Goal: Task Accomplishment & Management: Manage account settings

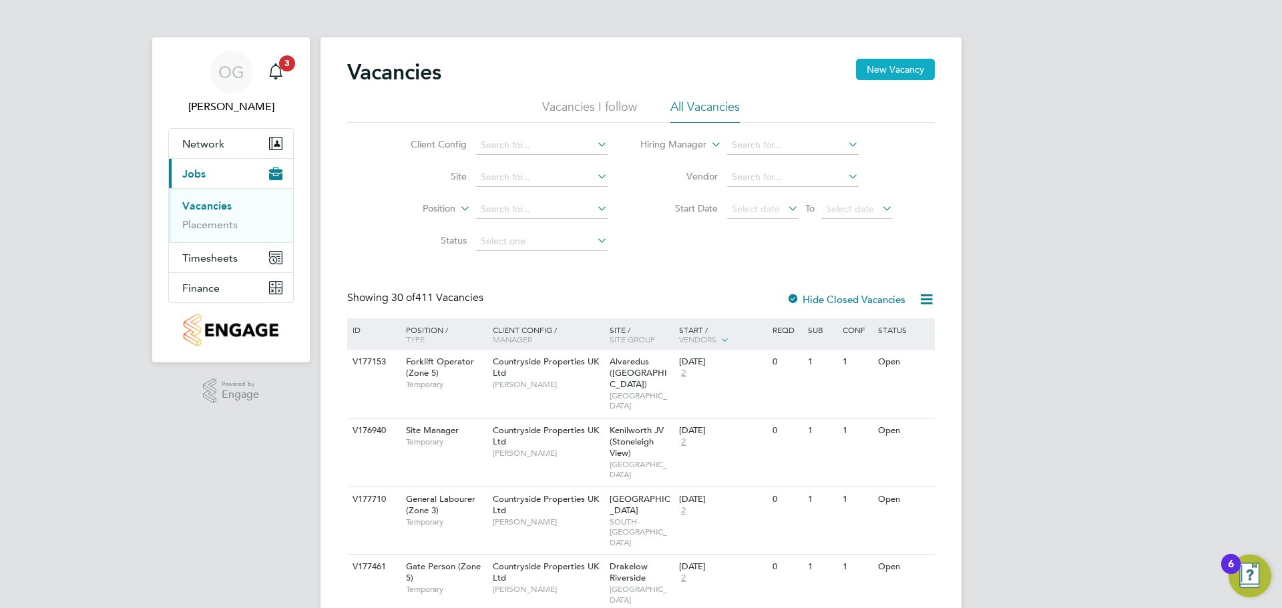
click at [877, 65] on button "New Vacancy" at bounding box center [895, 69] width 79 height 21
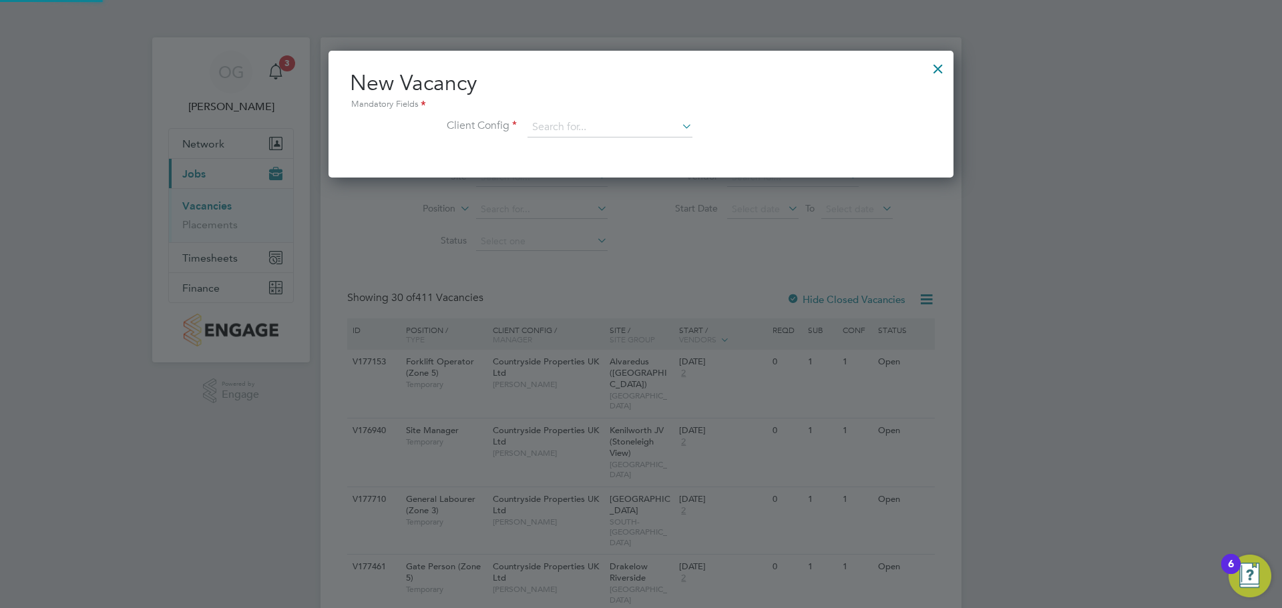
scroll to position [127, 626]
click at [933, 73] on div at bounding box center [938, 65] width 24 height 24
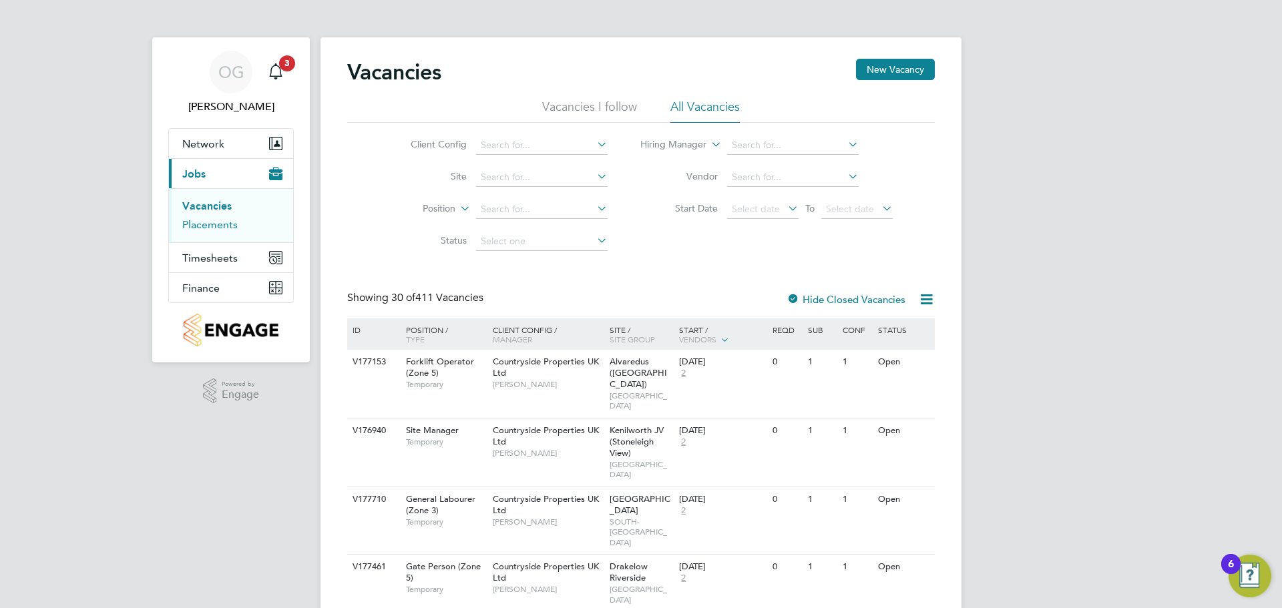
click at [226, 224] on link "Placements" at bounding box center [209, 224] width 55 height 13
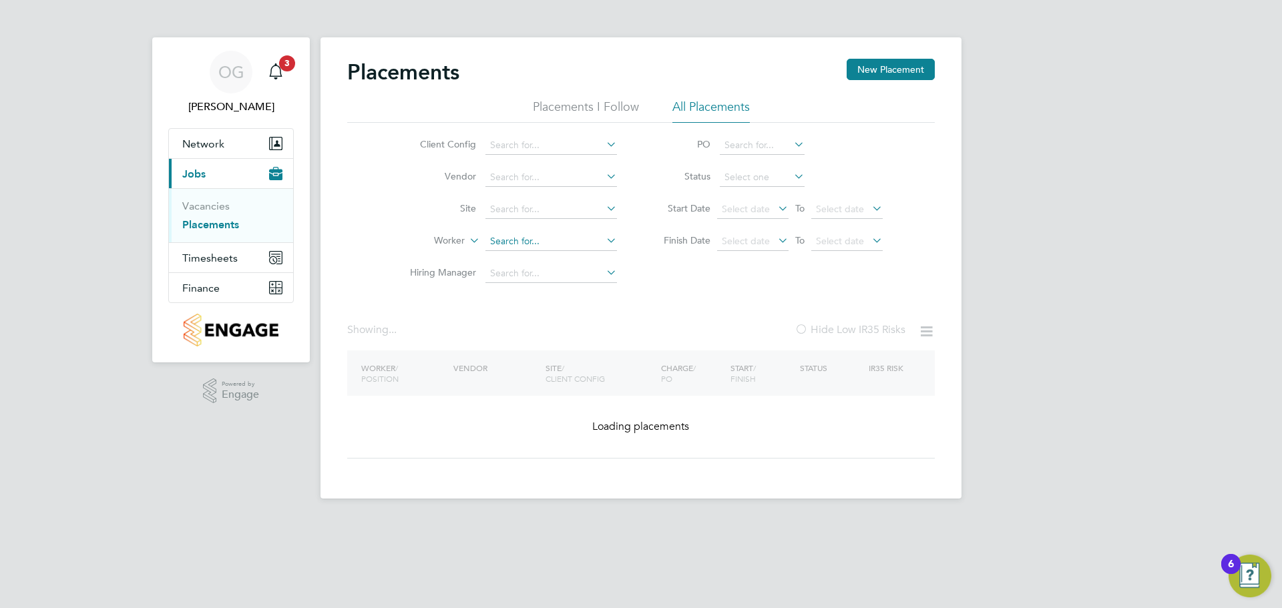
click at [510, 240] on input at bounding box center [551, 241] width 132 height 19
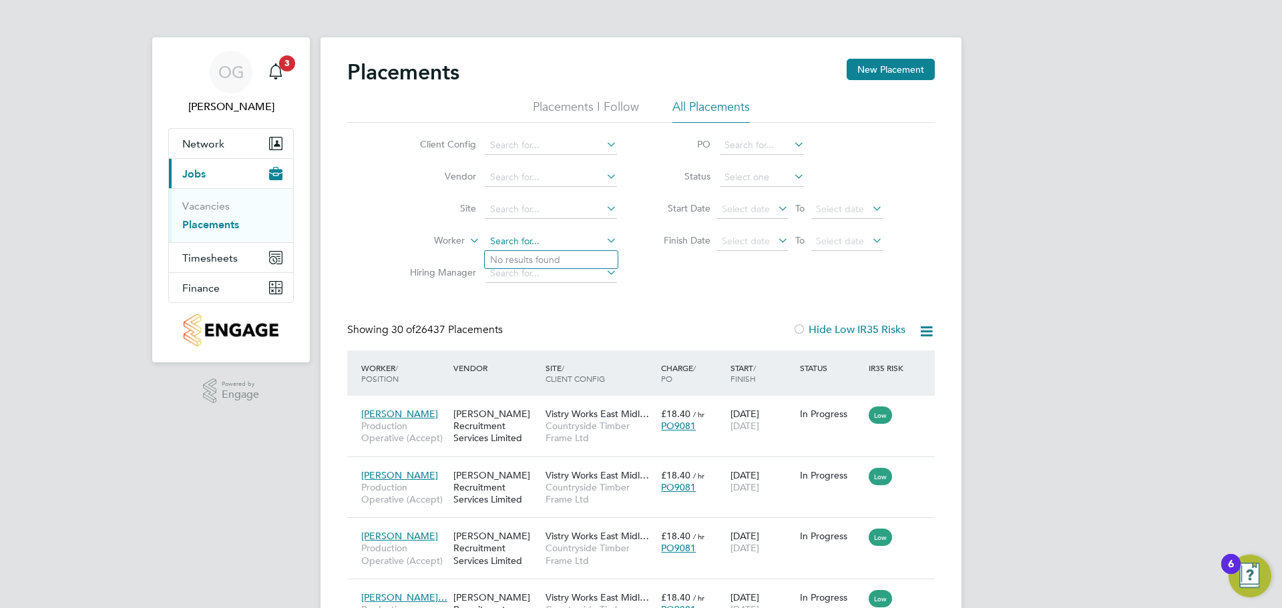
click at [505, 236] on input at bounding box center [551, 241] width 132 height 19
click at [512, 249] on input at bounding box center [551, 241] width 132 height 19
click at [285, 73] on div "Main navigation" at bounding box center [275, 72] width 27 height 27
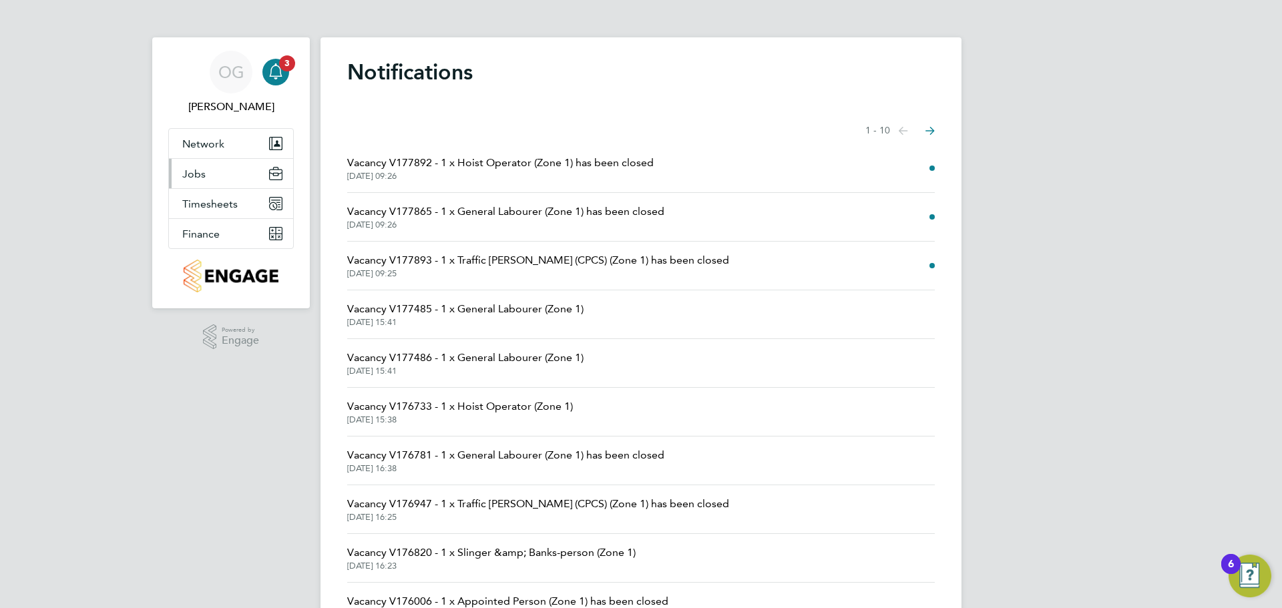
click at [195, 166] on button "Jobs" at bounding box center [231, 173] width 124 height 29
click at [217, 224] on button "Finance" at bounding box center [231, 233] width 124 height 29
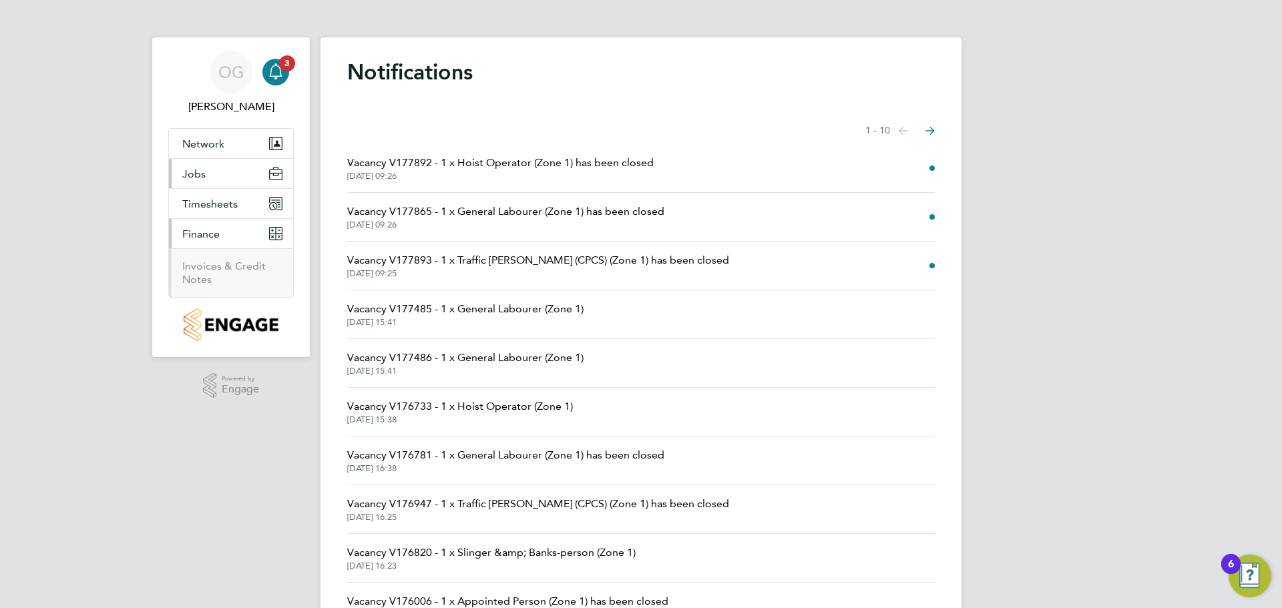
click at [200, 174] on span "Jobs" at bounding box center [193, 174] width 23 height 13
click at [211, 225] on link "Placements" at bounding box center [209, 224] width 55 height 13
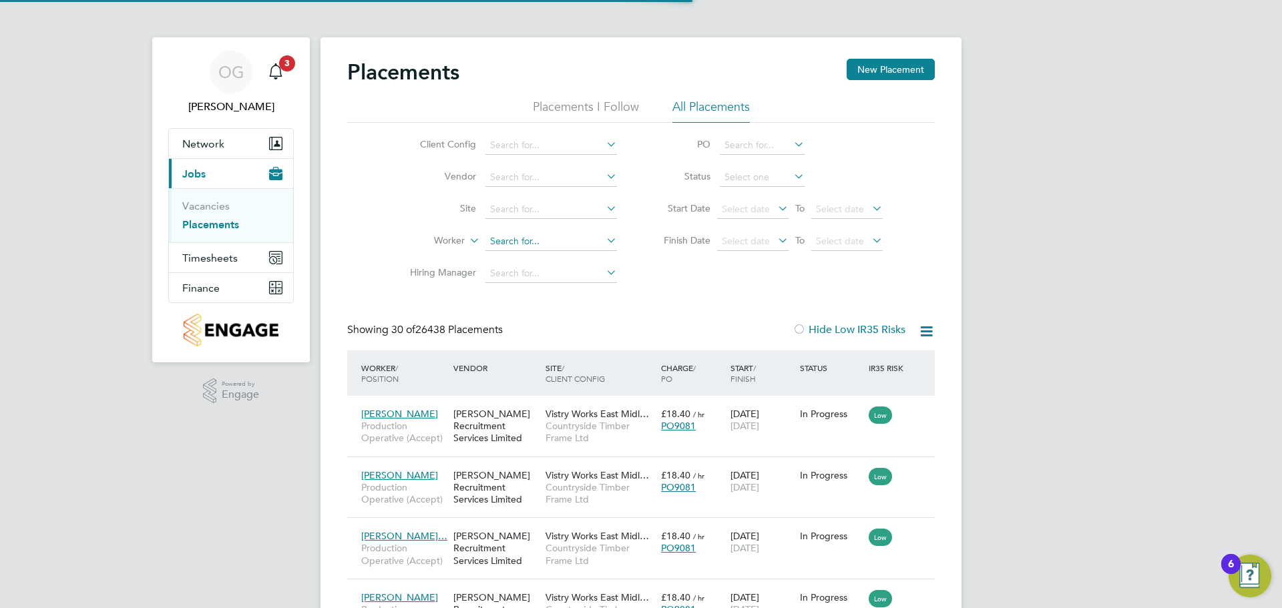
scroll to position [50, 116]
click at [532, 245] on input at bounding box center [551, 241] width 132 height 19
click at [508, 240] on input at bounding box center [551, 241] width 132 height 19
type input "waliadin"
click at [194, 208] on link "Vacancies" at bounding box center [205, 206] width 47 height 13
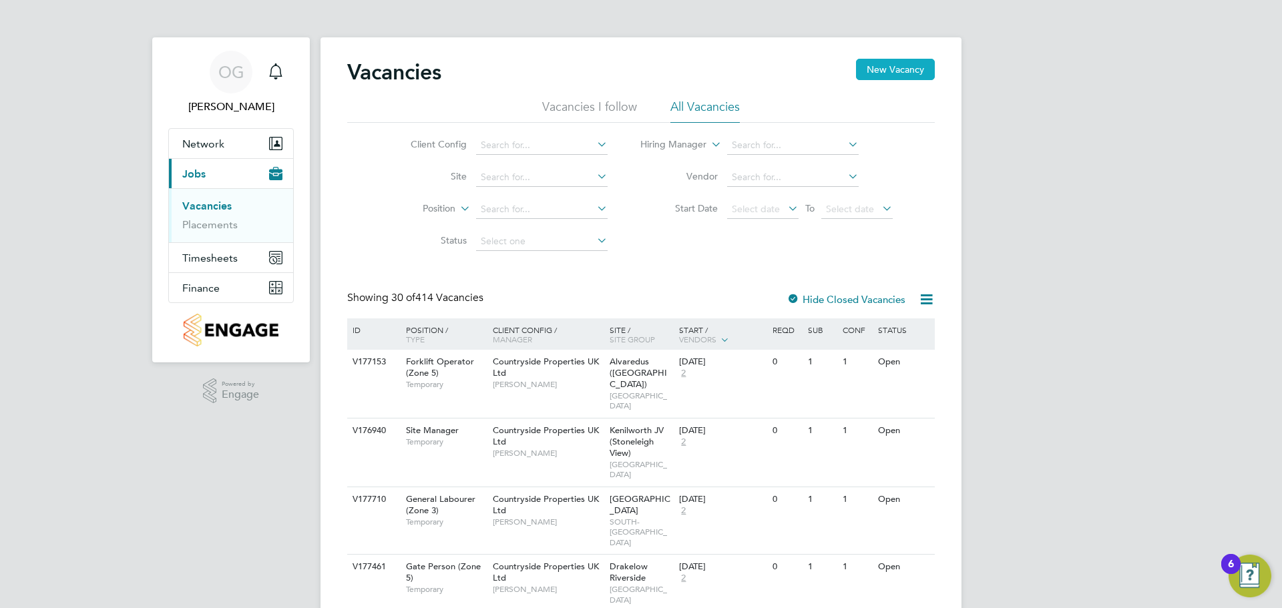
click at [885, 67] on button "New Vacancy" at bounding box center [895, 69] width 79 height 21
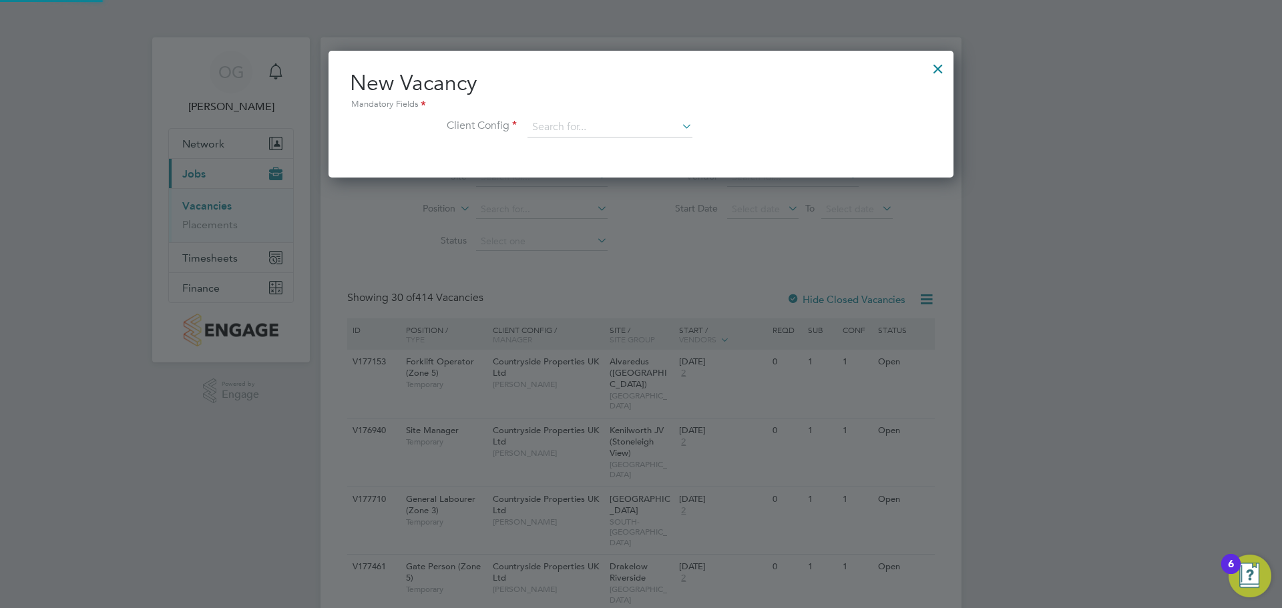
scroll to position [127, 626]
drag, startPoint x: 508, startPoint y: 111, endPoint x: 557, endPoint y: 119, distance: 50.2
click at [549, 120] on div "New Vacancy Mandatory Fields Client Config" at bounding box center [641, 109] width 582 height 81
click at [557, 121] on input at bounding box center [609, 127] width 165 height 20
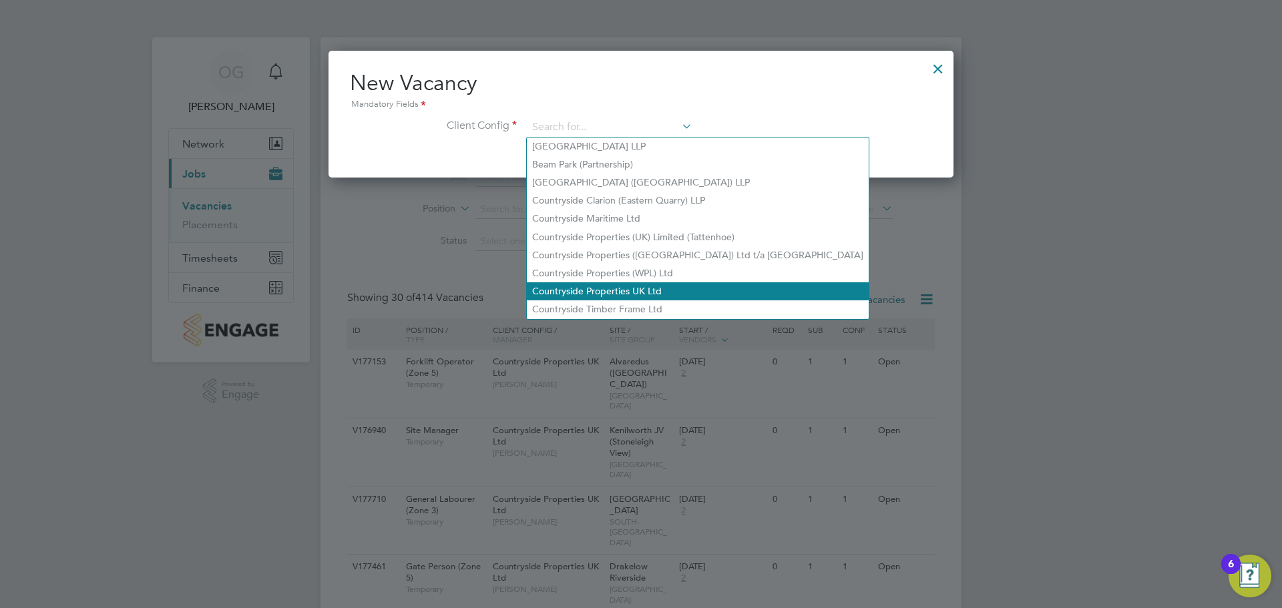
click at [666, 286] on li "Countryside Properties UK Ltd" at bounding box center [698, 291] width 342 height 18
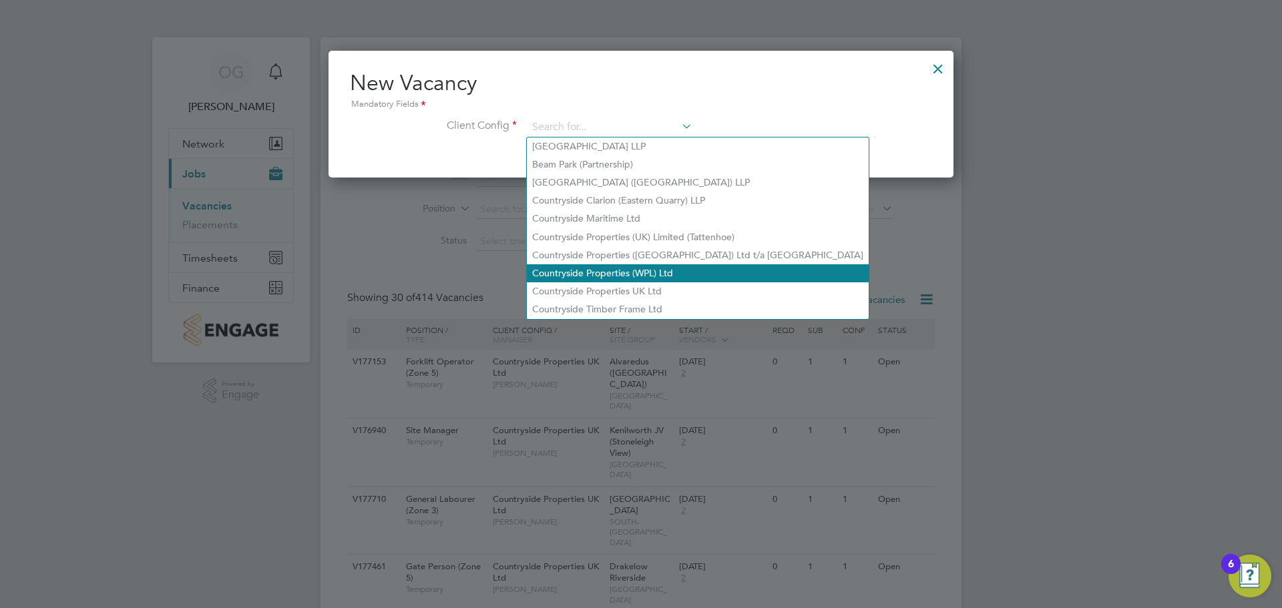
type input "Countryside Properties UK Ltd"
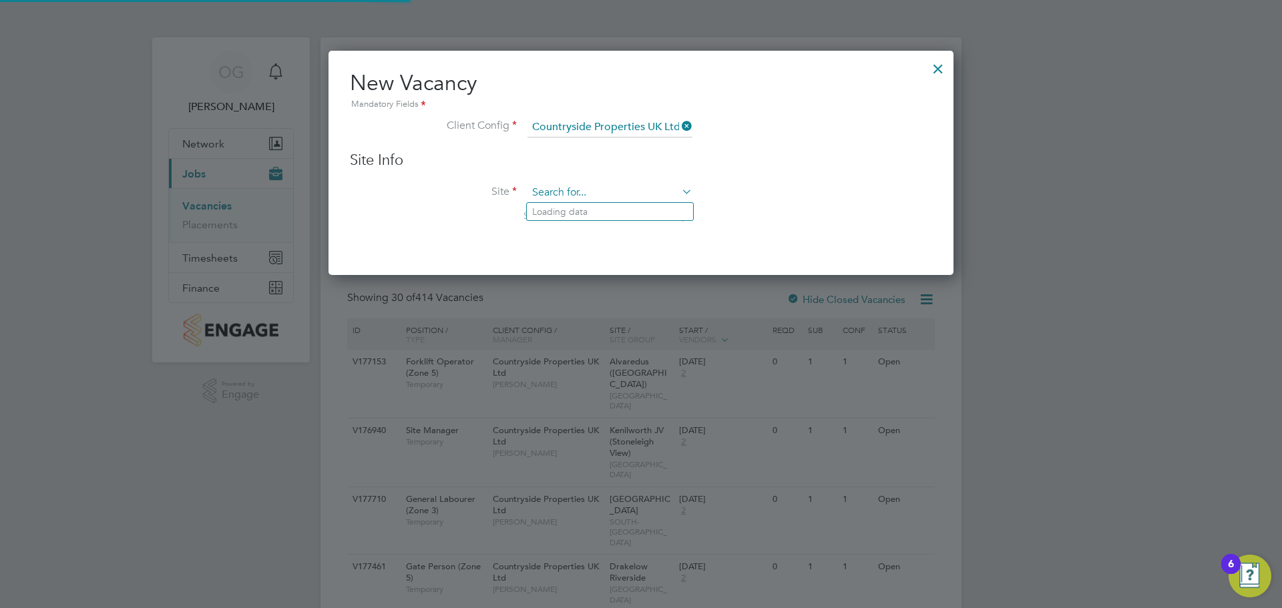
click at [556, 198] on input at bounding box center [609, 193] width 165 height 20
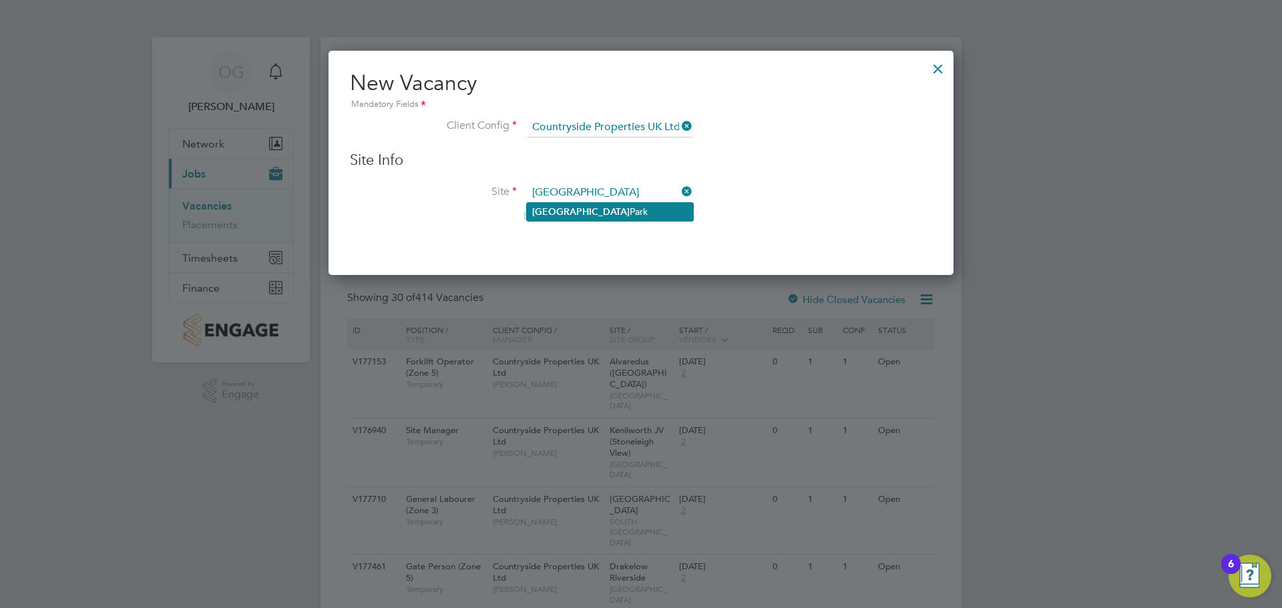
click at [630, 214] on li "[GEOGRAPHIC_DATA]" at bounding box center [610, 212] width 166 height 18
click at [866, 194] on li "Site [GEOGRAPHIC_DATA] Search by site name, address or group" at bounding box center [641, 215] width 582 height 65
type input "[GEOGRAPHIC_DATA]"
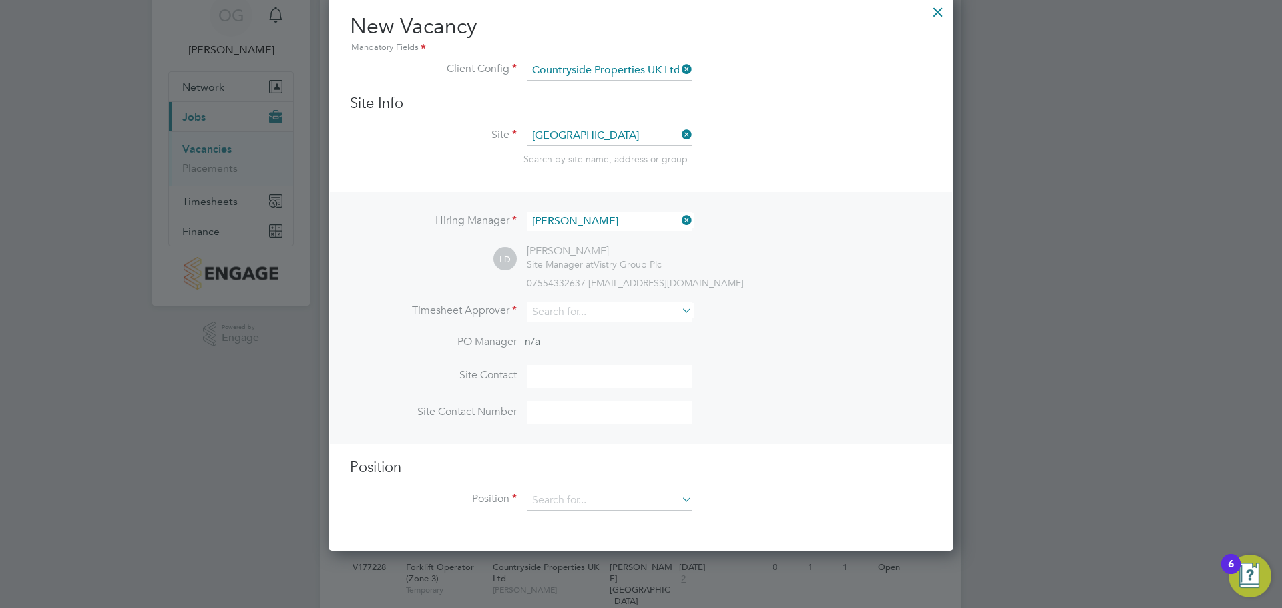
scroll to position [200, 0]
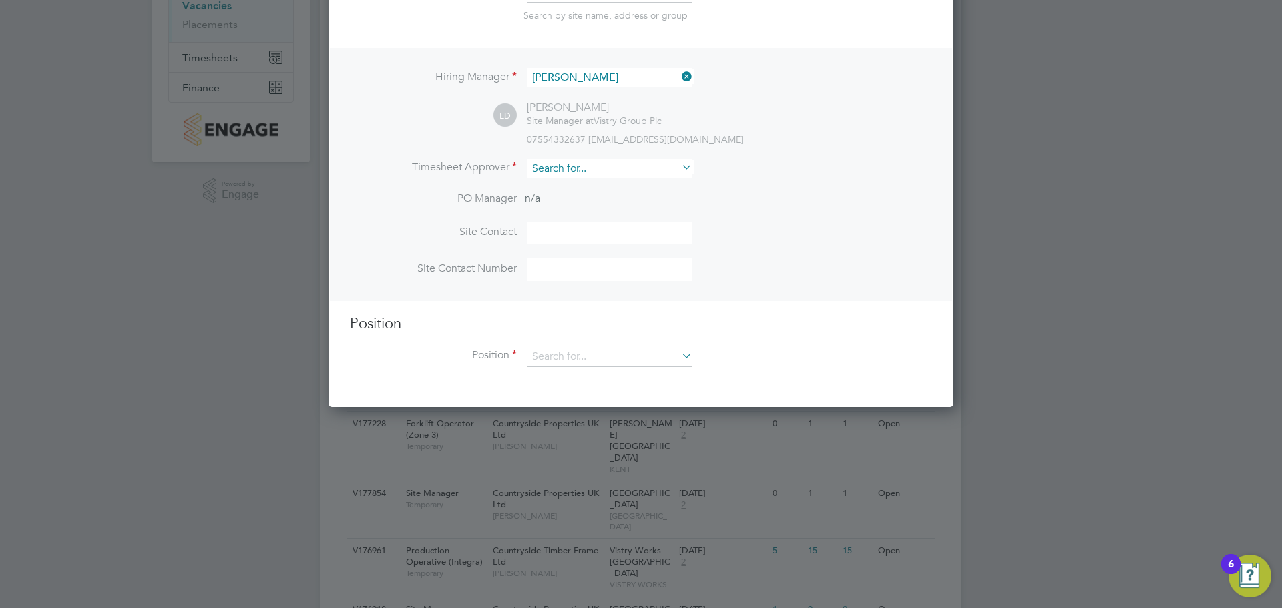
click at [649, 170] on input at bounding box center [609, 168] width 165 height 19
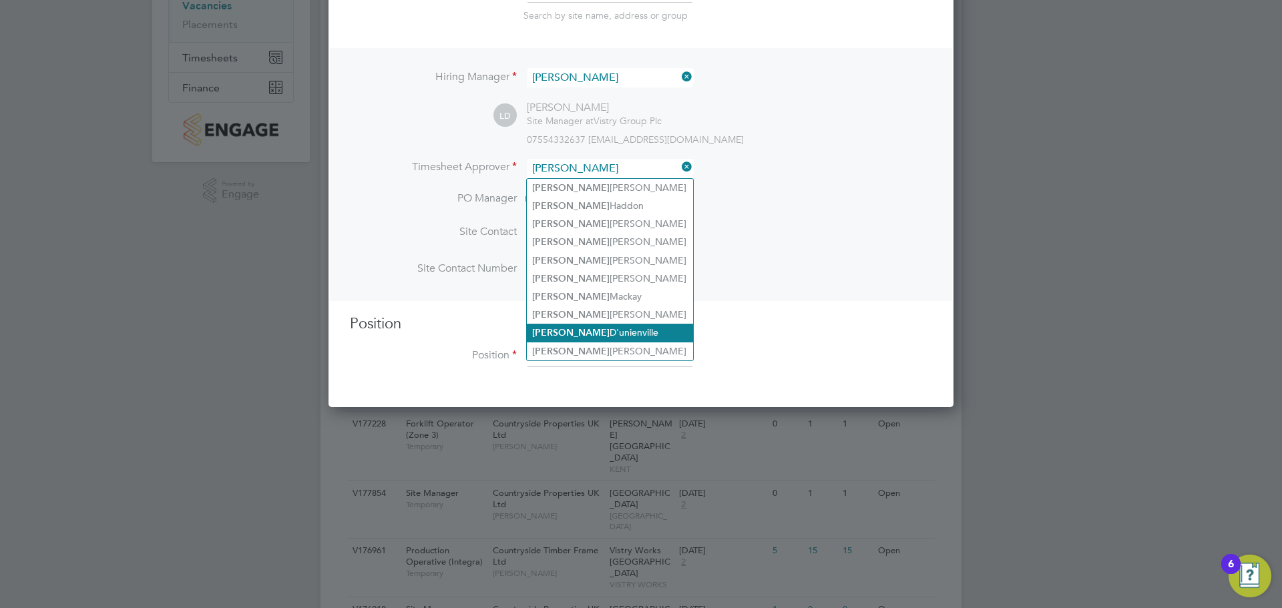
click at [582, 324] on li "[PERSON_NAME]" at bounding box center [610, 333] width 166 height 18
type input "[PERSON_NAME]"
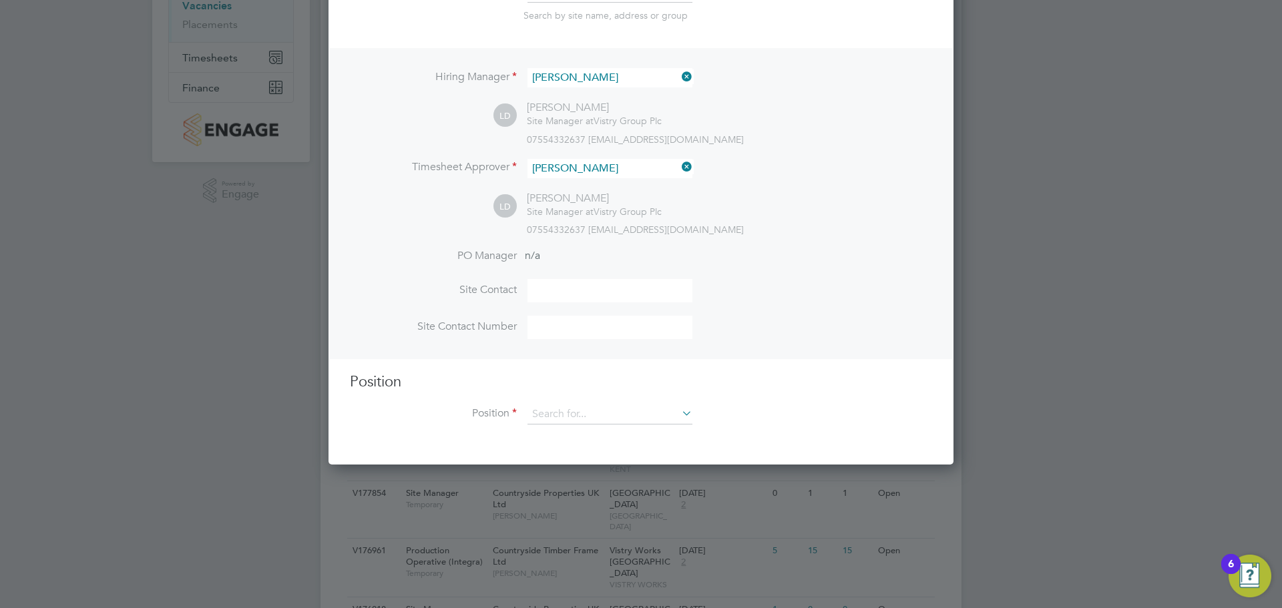
click at [938, 279] on div "Hiring Manager [PERSON_NAME] LD [PERSON_NAME] Site Manager at Vistry Group Plc …" at bounding box center [641, 203] width 622 height 310
click at [559, 423] on input at bounding box center [609, 415] width 165 height 20
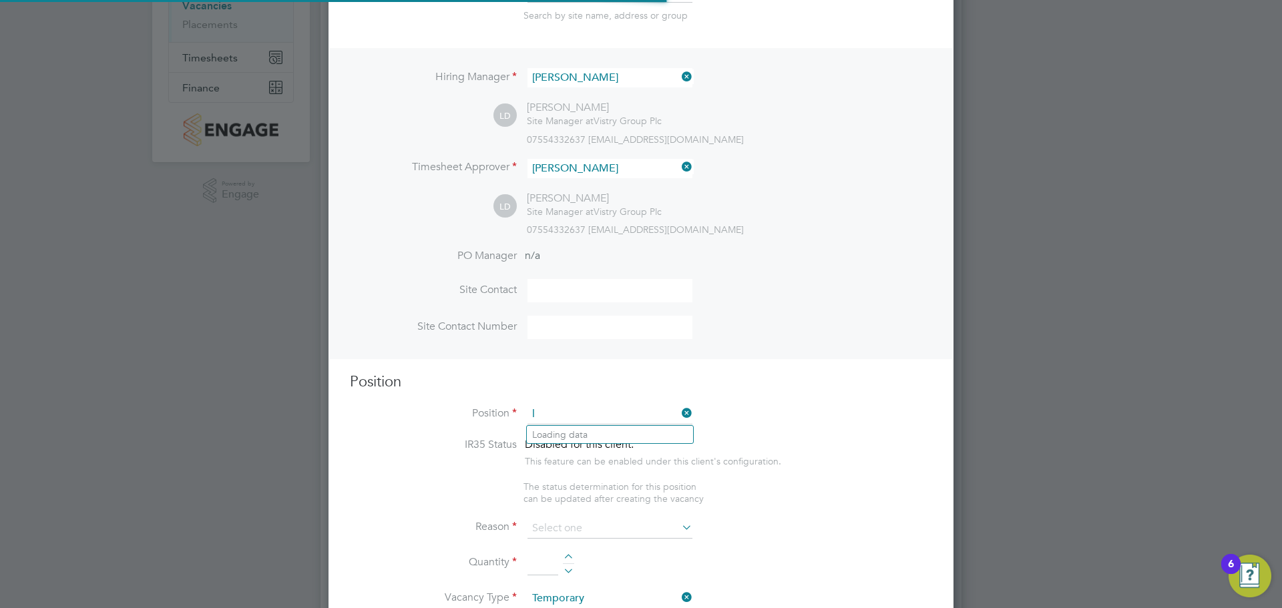
scroll to position [1911, 626]
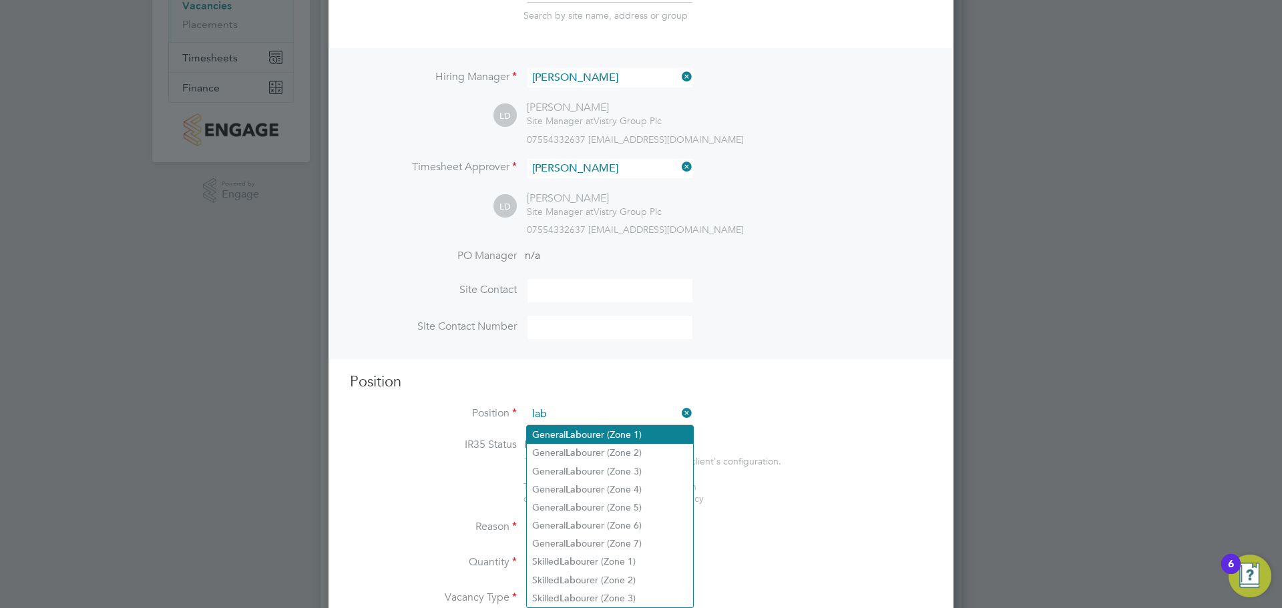
click at [595, 432] on li "General Lab ourer (Zone 1)" at bounding box center [610, 435] width 166 height 18
type input "General Labourer (Zone 1)"
type textarea "- General labouring duties - Supporting the trades on site - Moving materials a…"
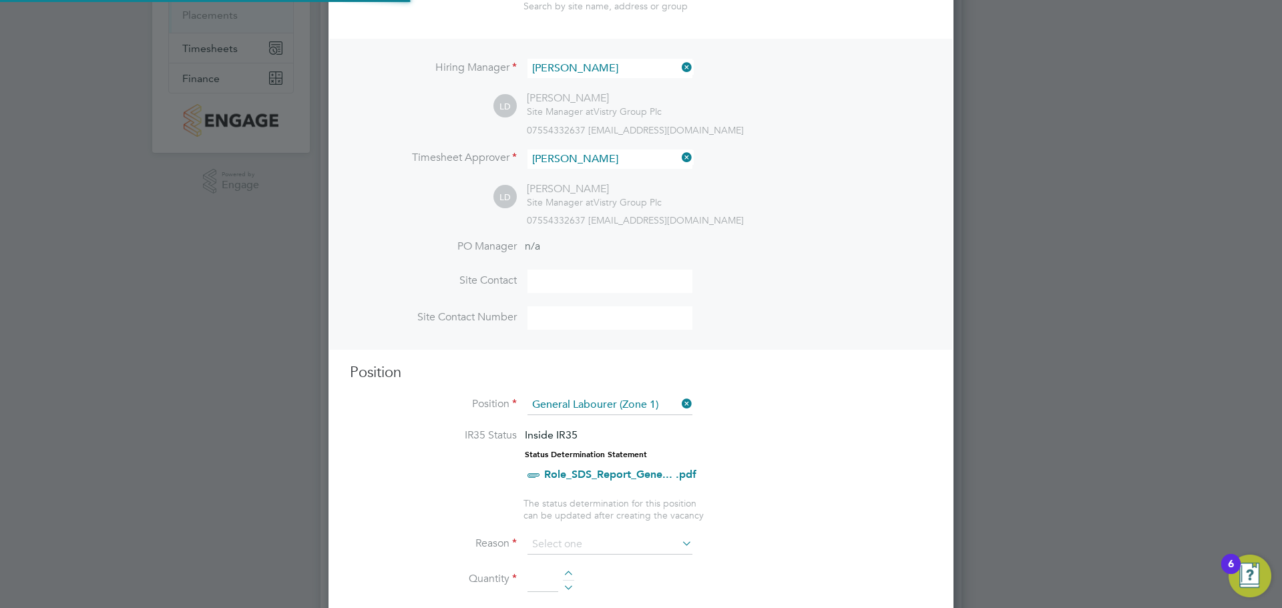
scroll to position [401, 0]
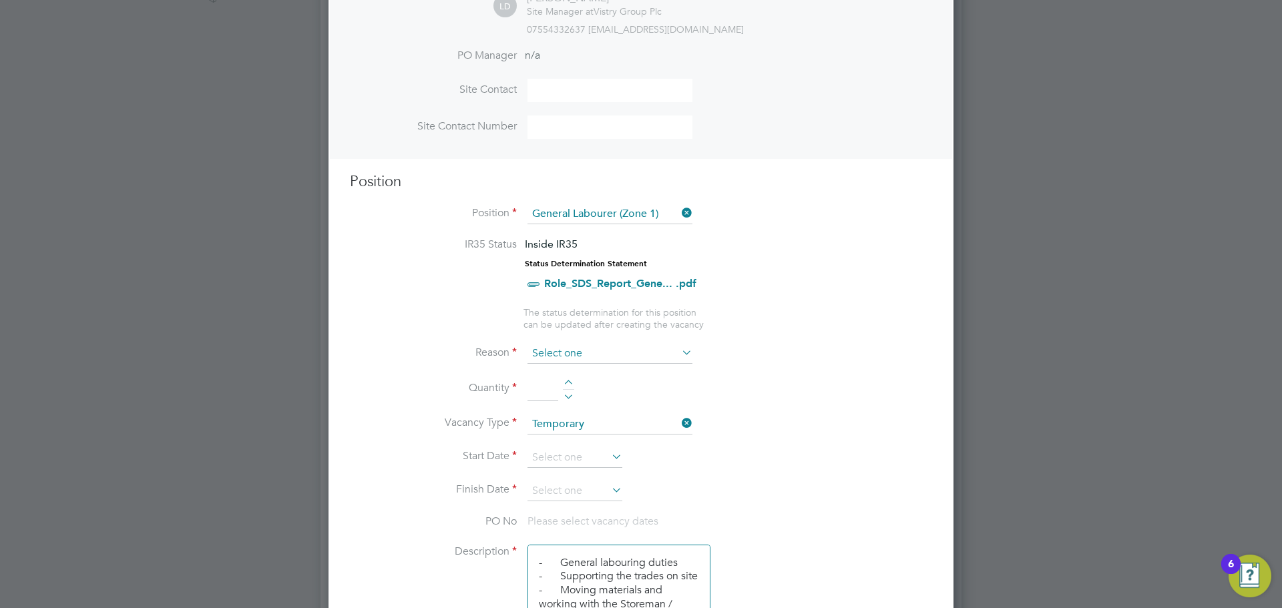
click at [558, 356] on input at bounding box center [609, 354] width 165 height 20
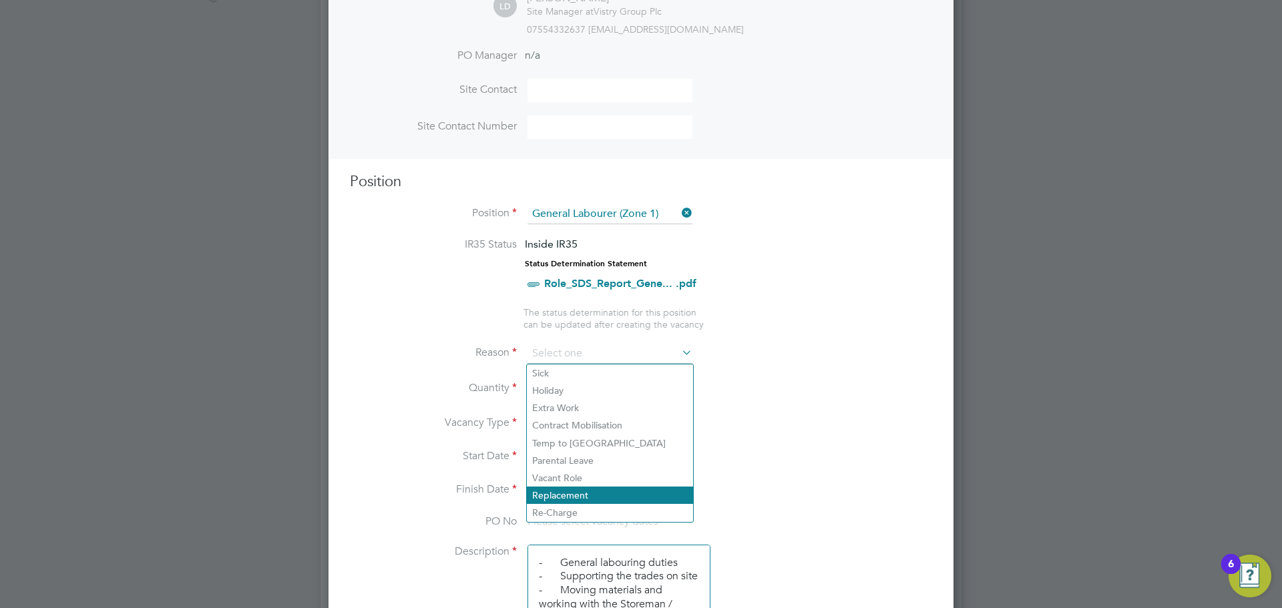
click at [592, 492] on li "Replacement" at bounding box center [610, 495] width 166 height 17
type input "Replacement"
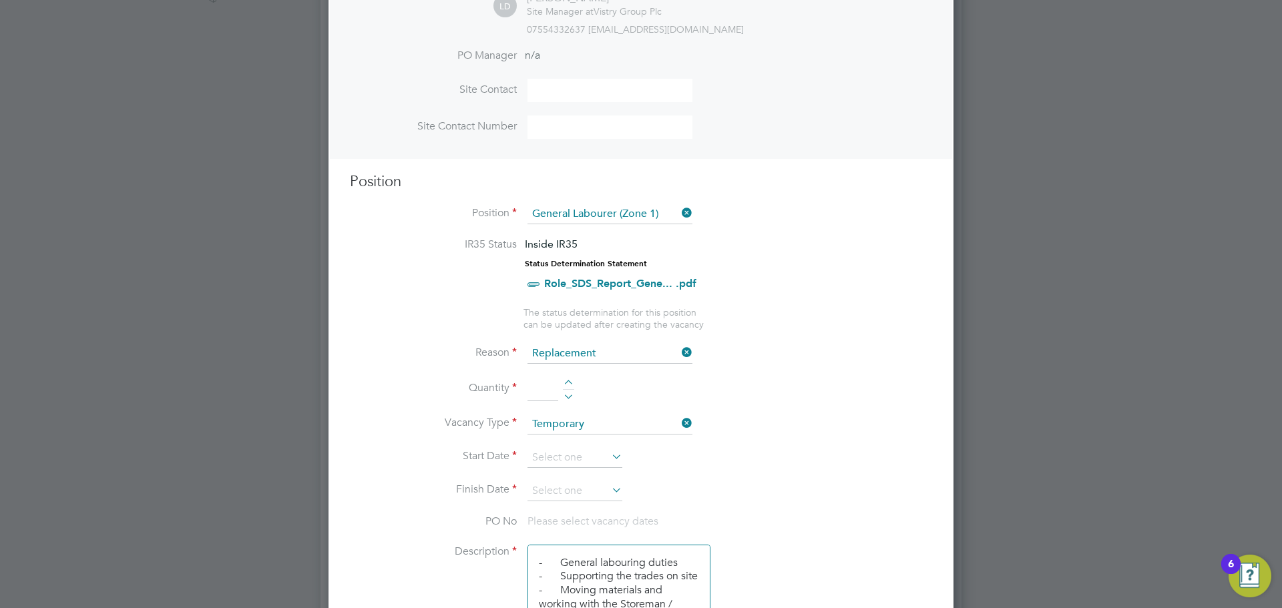
click at [552, 389] on input at bounding box center [542, 389] width 31 height 24
type input "2"
click at [592, 460] on input at bounding box center [574, 458] width 95 height 20
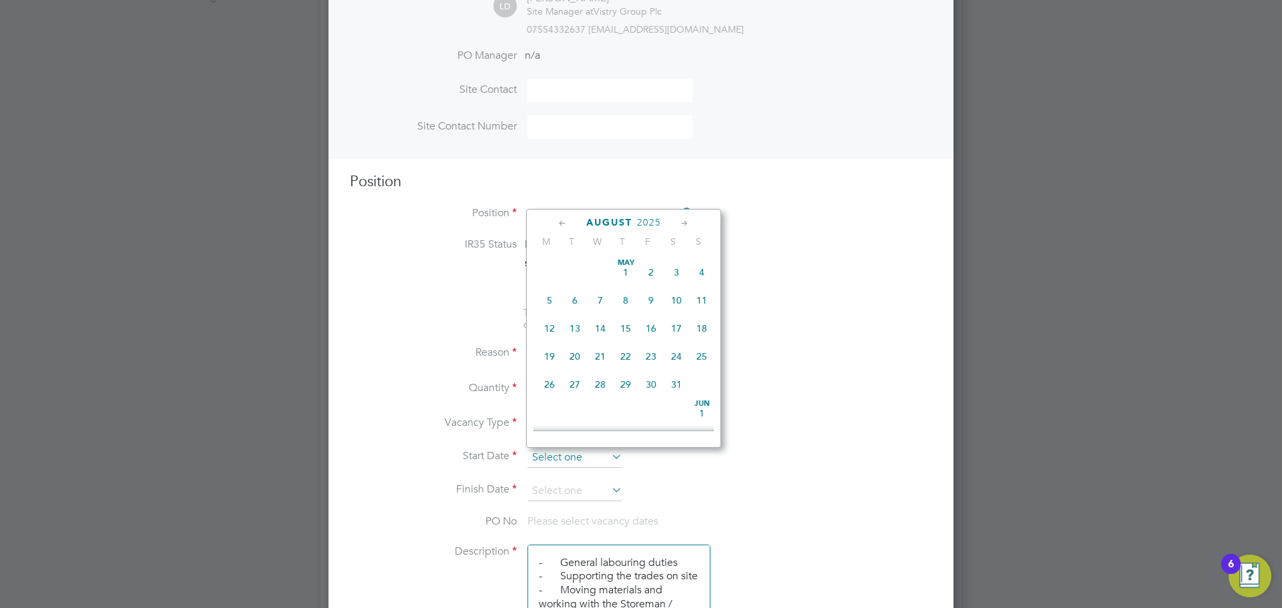
scroll to position [462, 0]
click at [576, 328] on span "12" at bounding box center [574, 316] width 25 height 25
type input "[DATE]"
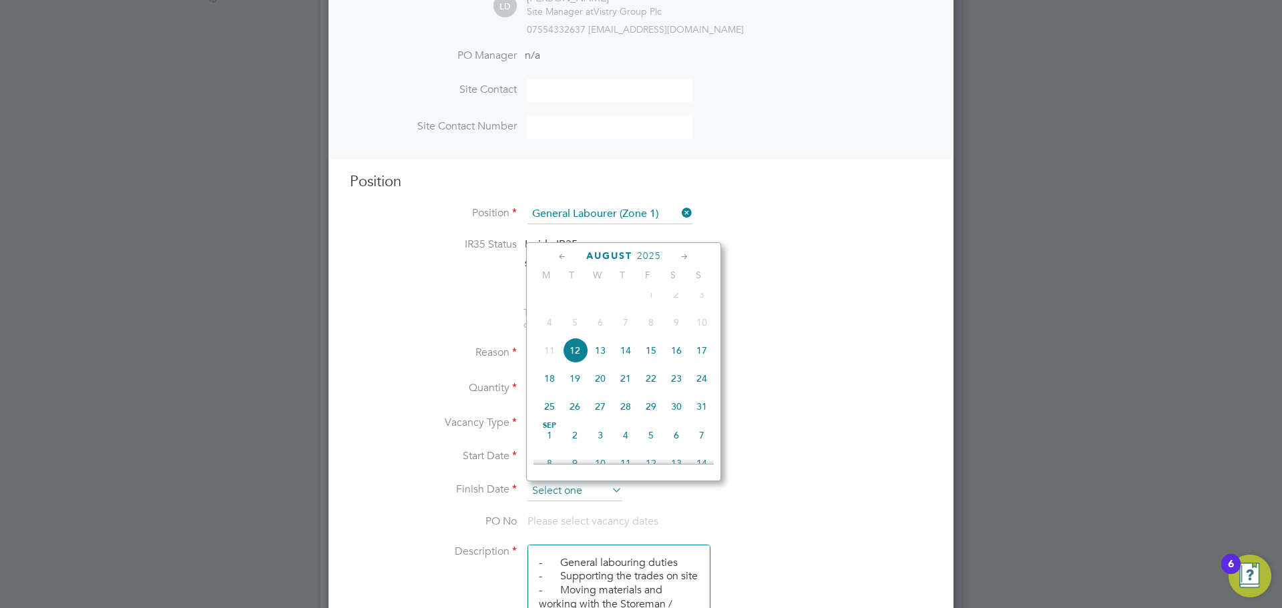
click at [591, 500] on input at bounding box center [574, 491] width 95 height 20
click at [682, 261] on icon at bounding box center [684, 257] width 13 height 15
click at [686, 254] on icon at bounding box center [684, 257] width 13 height 15
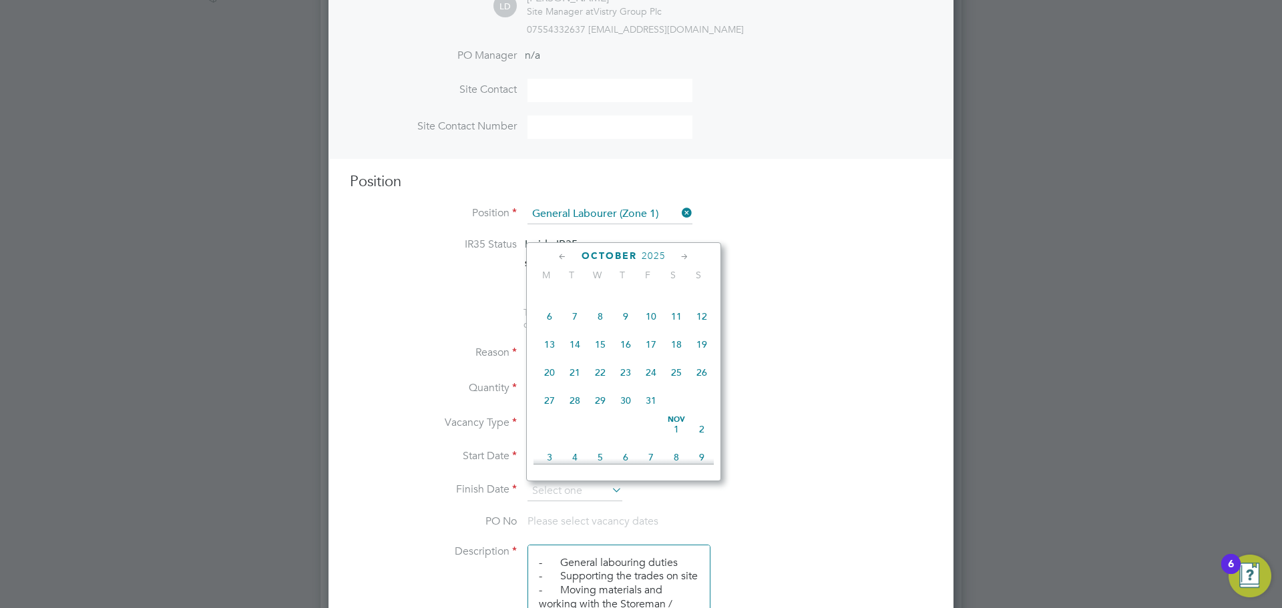
scroll to position [894, 0]
click at [601, 354] on span "12" at bounding box center [599, 340] width 25 height 25
type input "[DATE]"
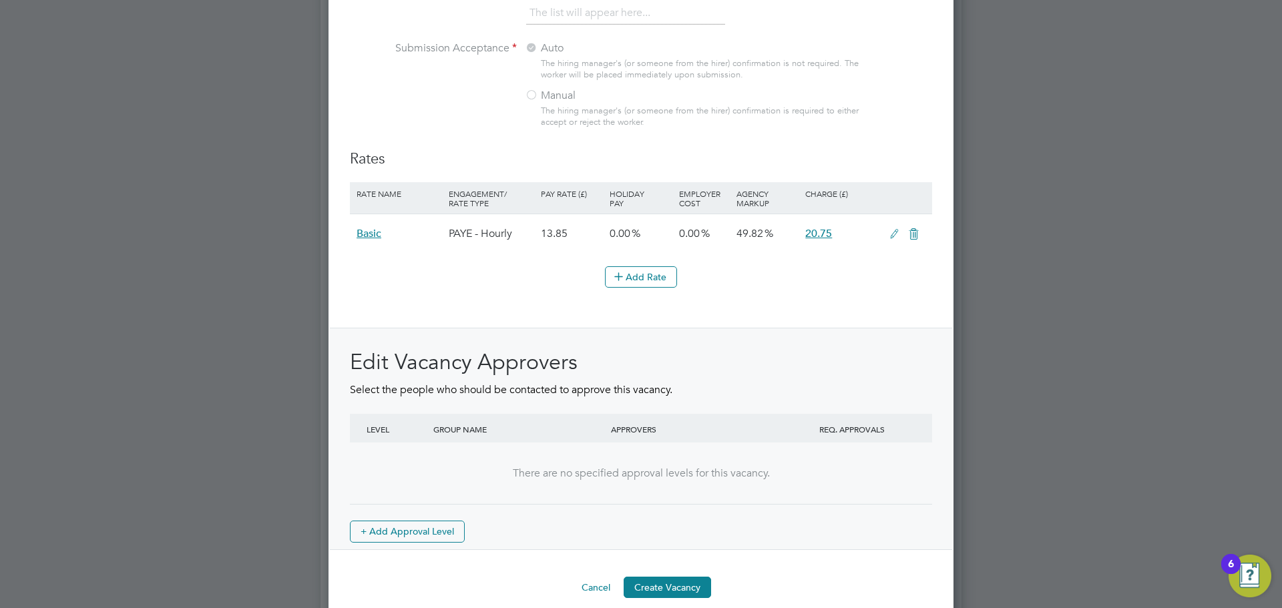
scroll to position [1449, 0]
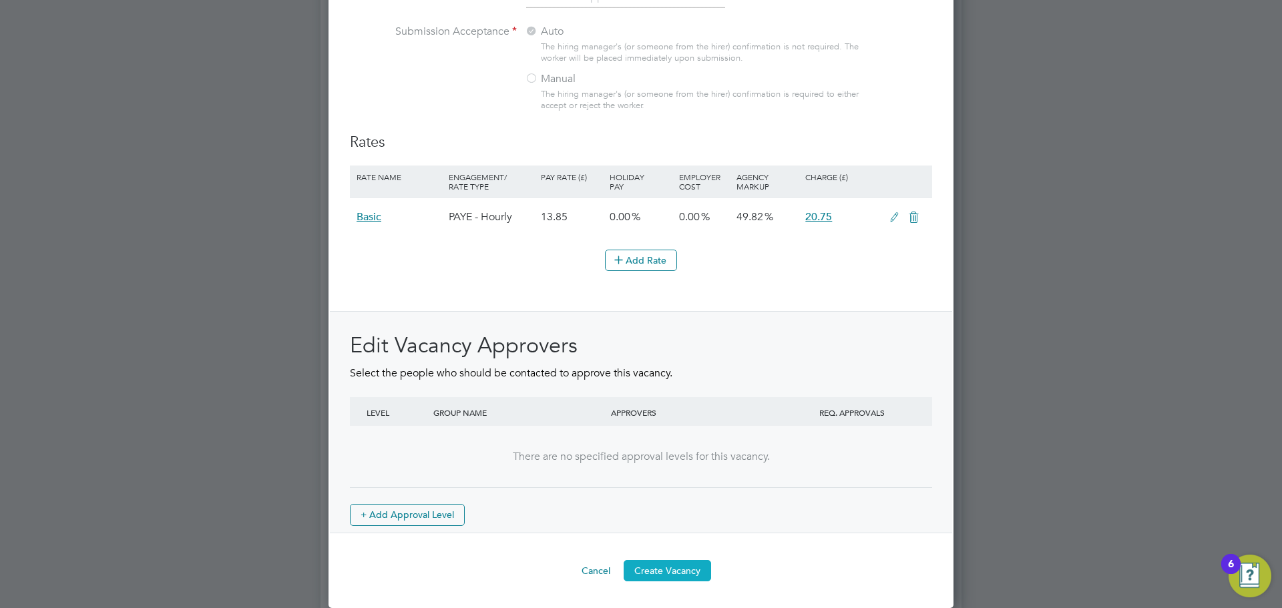
click at [662, 577] on button "Create Vacancy" at bounding box center [667, 570] width 87 height 21
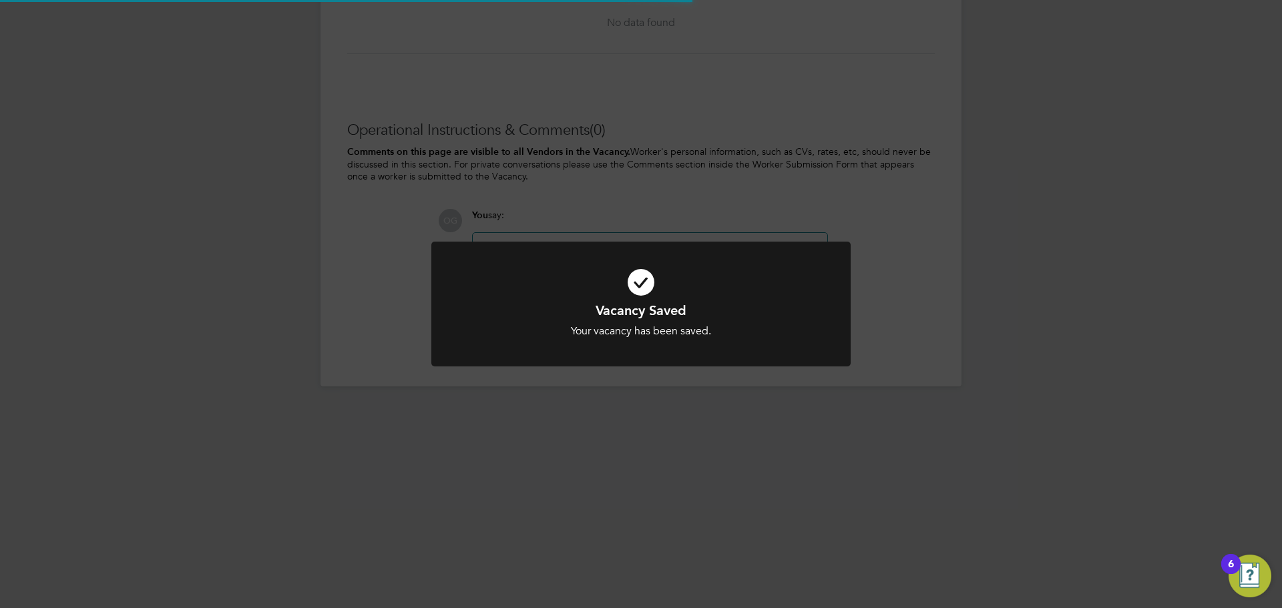
scroll to position [21, 264]
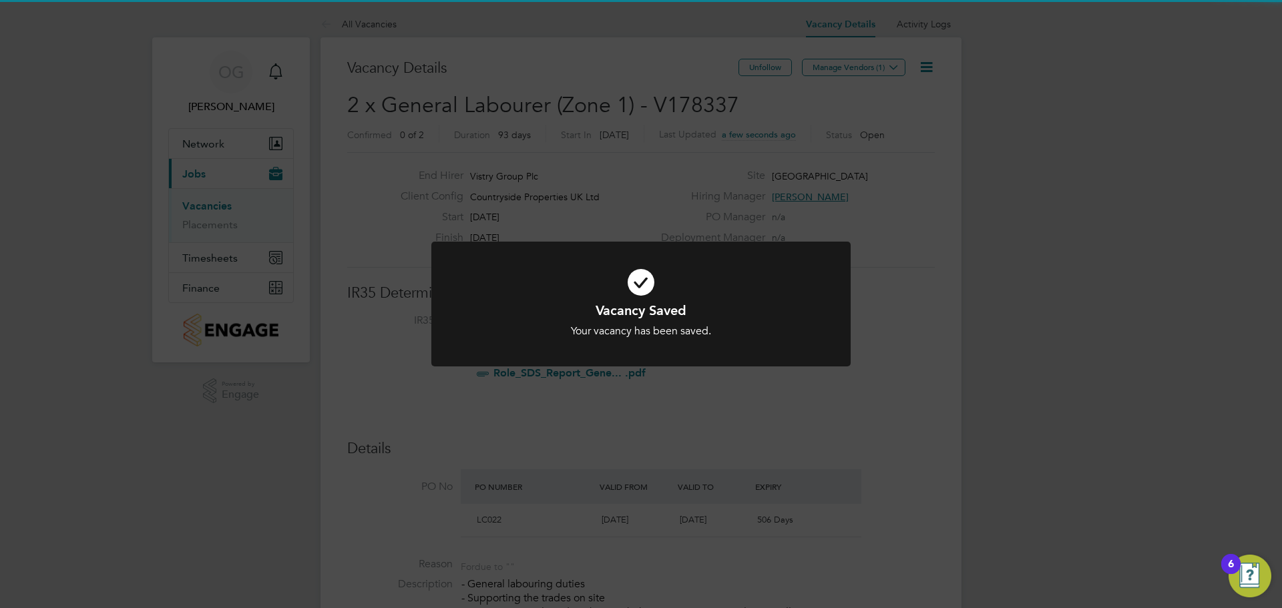
click at [877, 69] on div "Vacancy Saved Your vacancy has been saved. Cancel Okay" at bounding box center [641, 304] width 1282 height 608
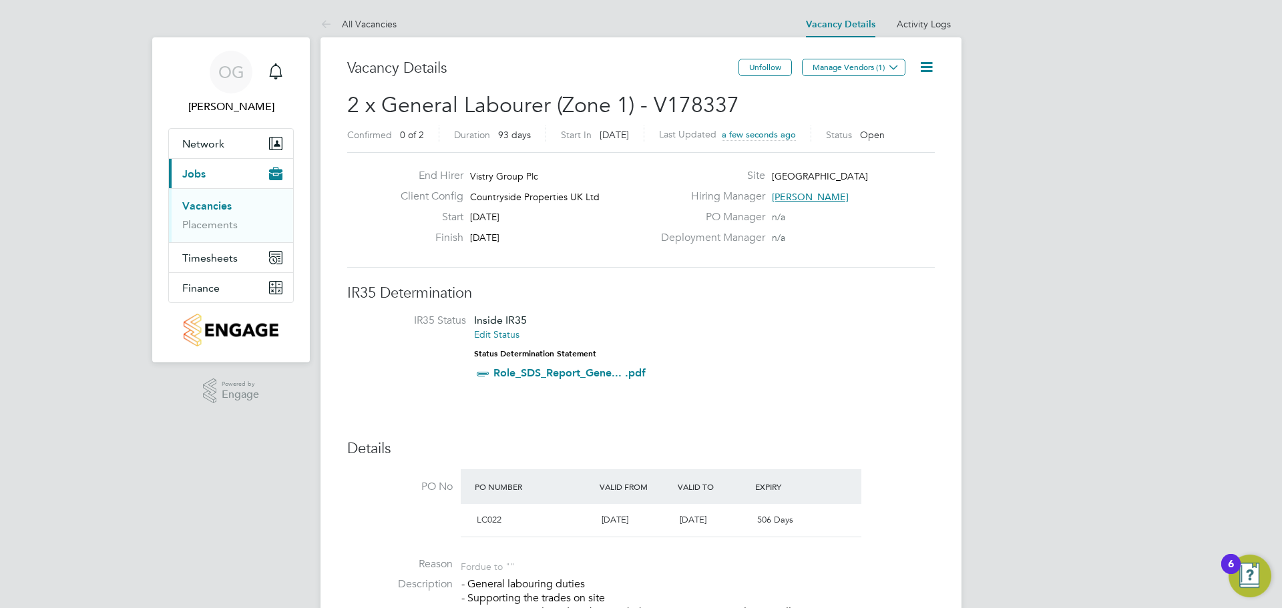
click at [877, 69] on button "Manage Vendors (1)" at bounding box center [853, 67] width 103 height 17
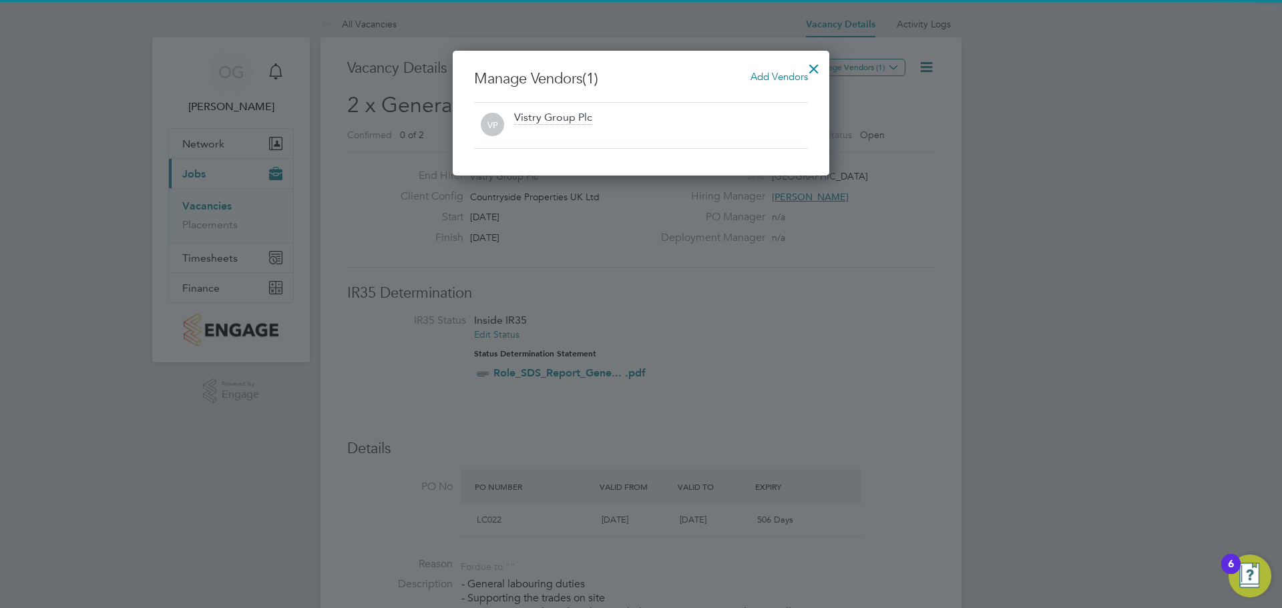
click at [774, 74] on span "Add Vendors" at bounding box center [778, 76] width 57 height 13
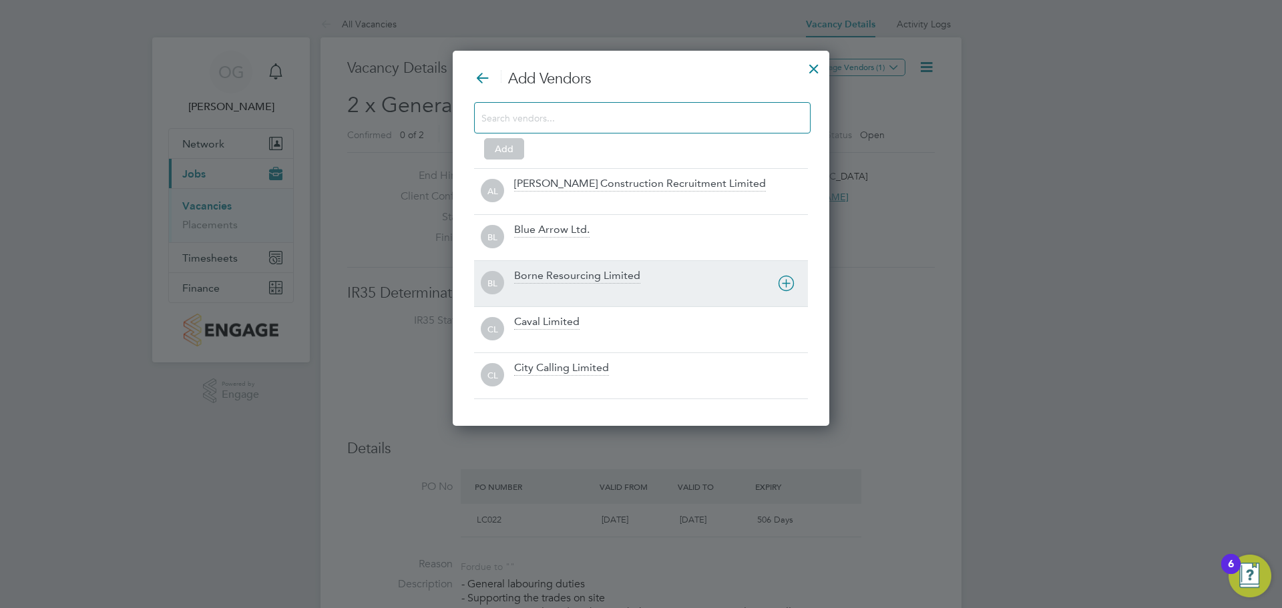
click at [546, 274] on div "Borne Resourcing Limited" at bounding box center [577, 276] width 126 height 15
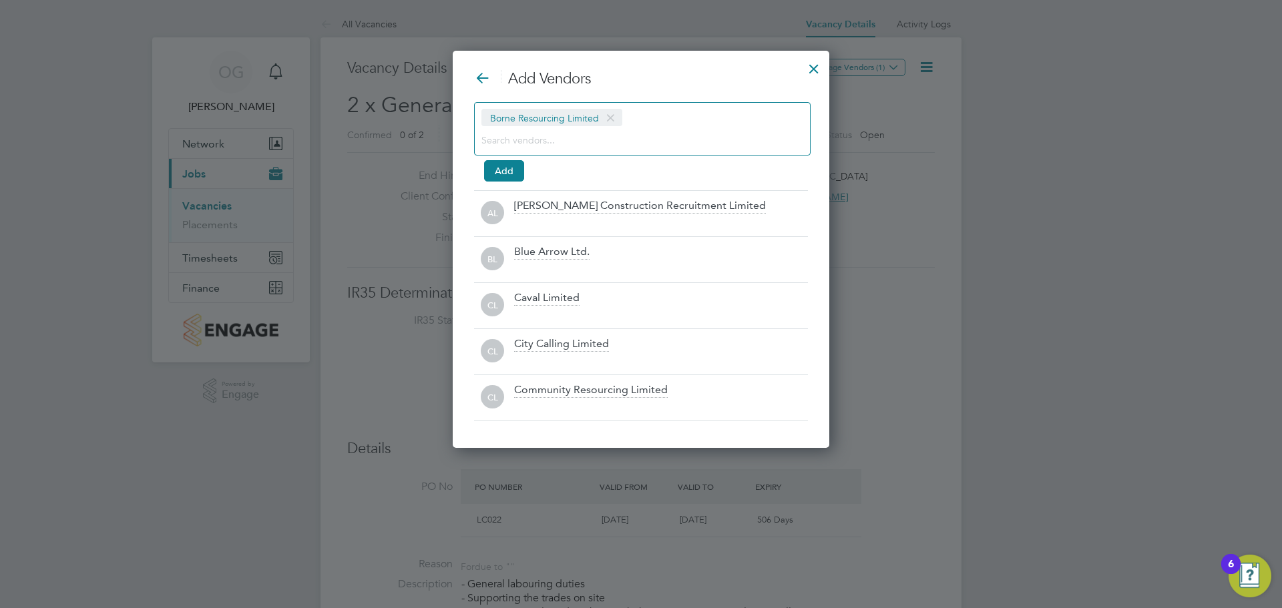
click at [814, 66] on div at bounding box center [814, 65] width 24 height 24
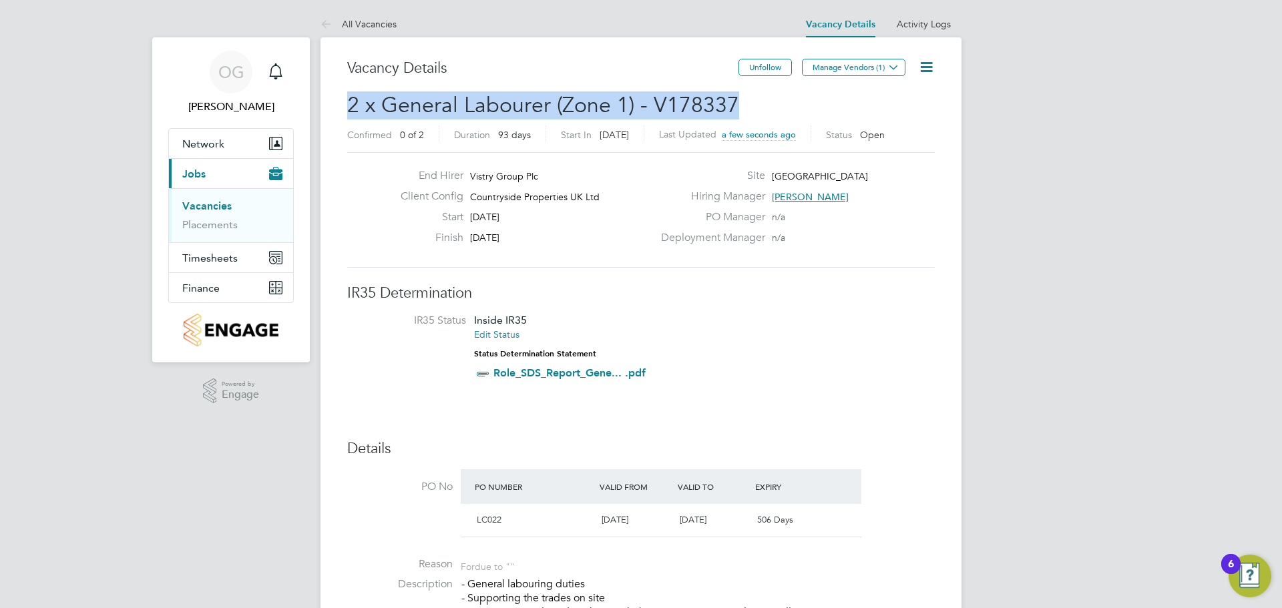
drag, startPoint x: 559, startPoint y: 102, endPoint x: 347, endPoint y: 100, distance: 211.6
click at [347, 100] on h2 "2 x General Labourer (Zone 1) - V178337 Confirmed 0 of 2 Duration 93 days Start…" at bounding box center [640, 119] width 587 height 56
copy span "2 x General Labourer (Zone 1) - V178337"
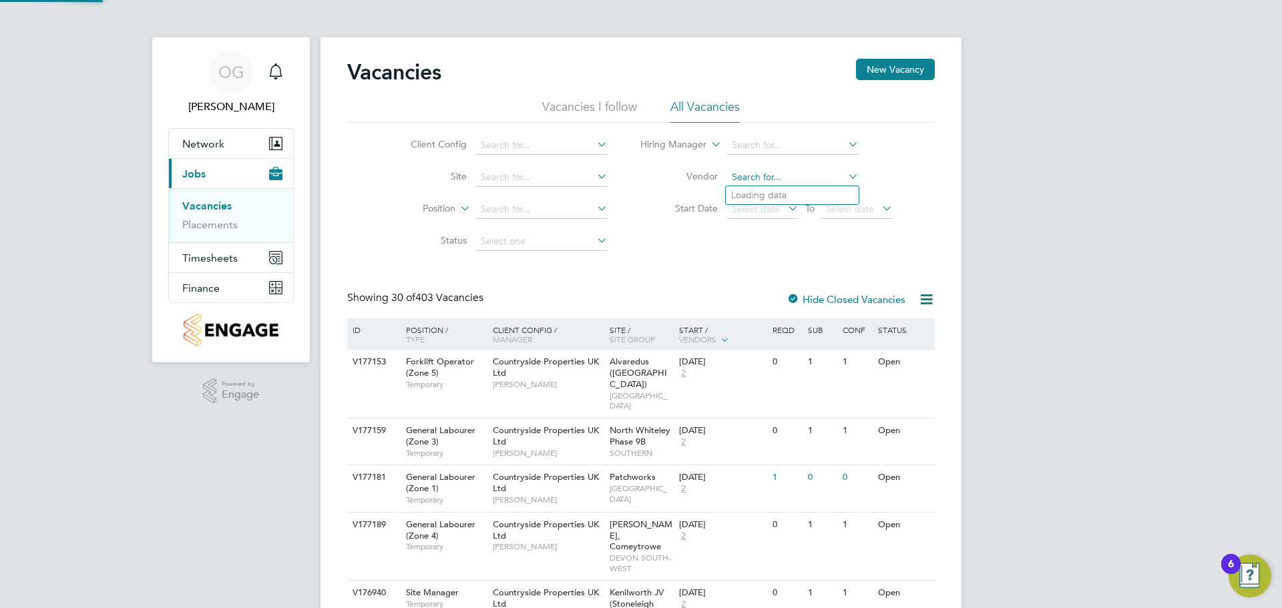
click at [770, 181] on input at bounding box center [793, 177] width 132 height 19
drag, startPoint x: 979, startPoint y: 154, endPoint x: 957, endPoint y: 150, distance: 21.6
click at [220, 224] on link "Placements" at bounding box center [209, 224] width 55 height 13
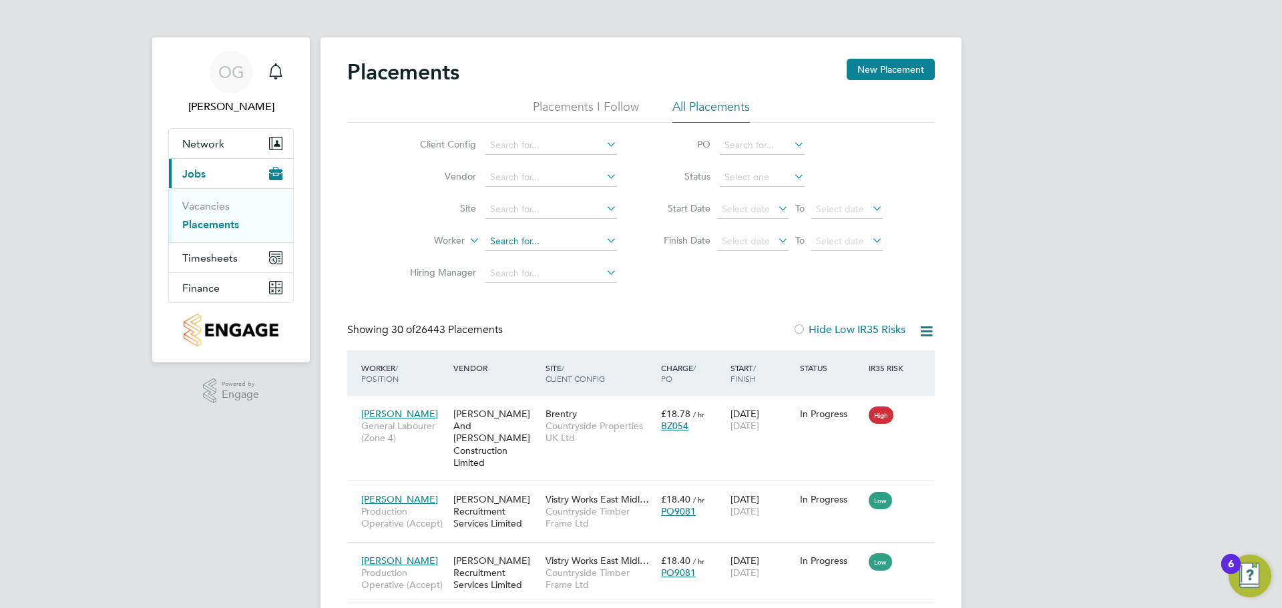
click at [508, 242] on input at bounding box center [551, 241] width 132 height 19
click at [520, 236] on input at bounding box center [551, 241] width 132 height 19
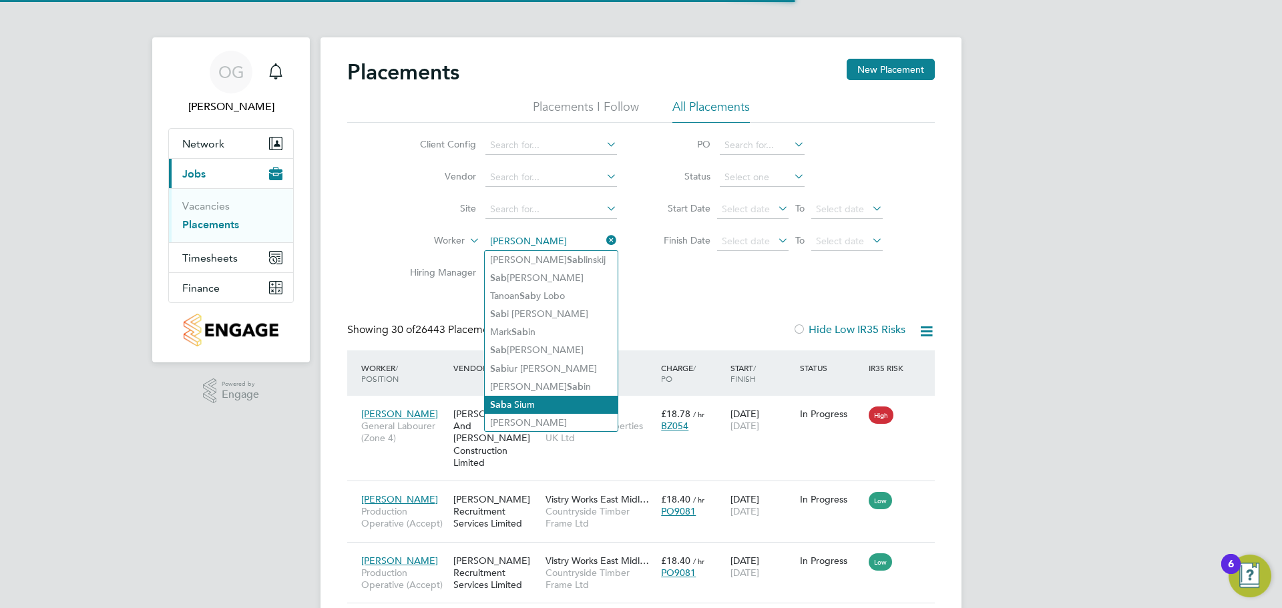
click at [545, 396] on li "Sab a Sium" at bounding box center [551, 405] width 133 height 18
type input "Saba Sium"
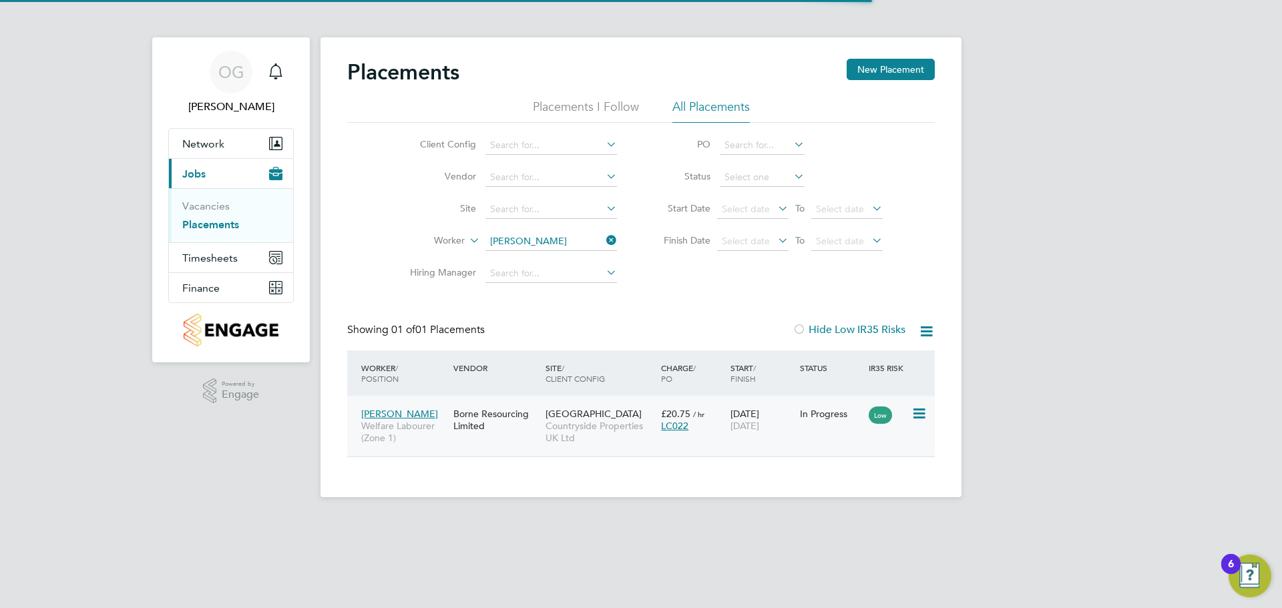
click at [526, 434] on div "Borne Resourcing Limited" at bounding box center [496, 419] width 92 height 37
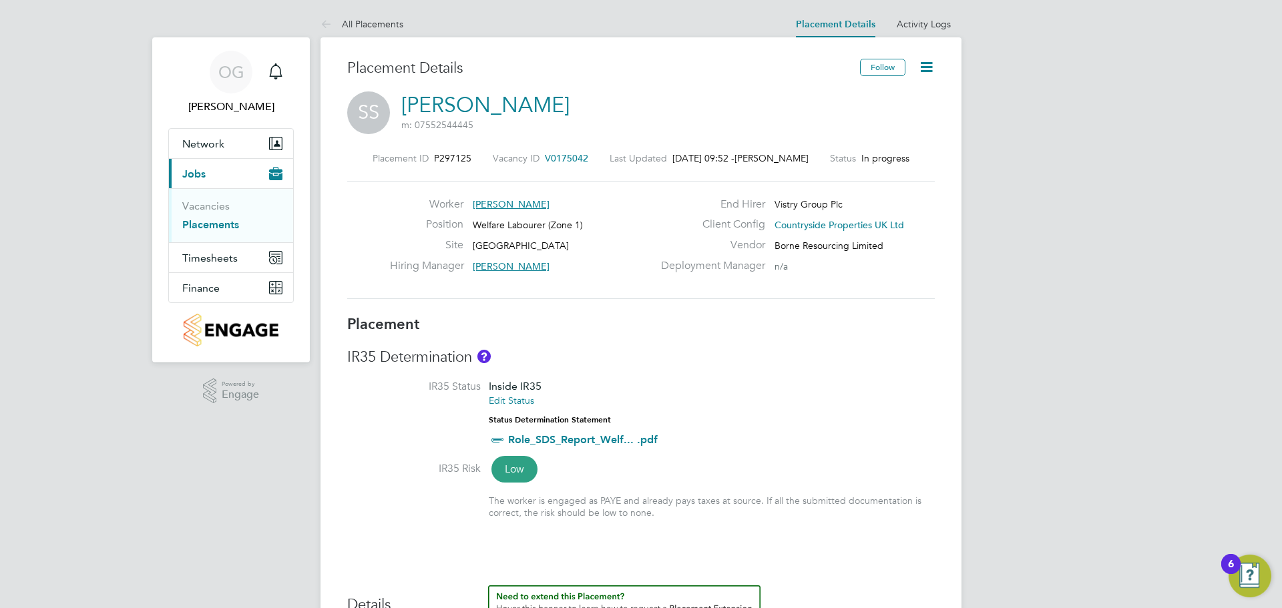
click at [925, 71] on icon at bounding box center [926, 67] width 17 height 17
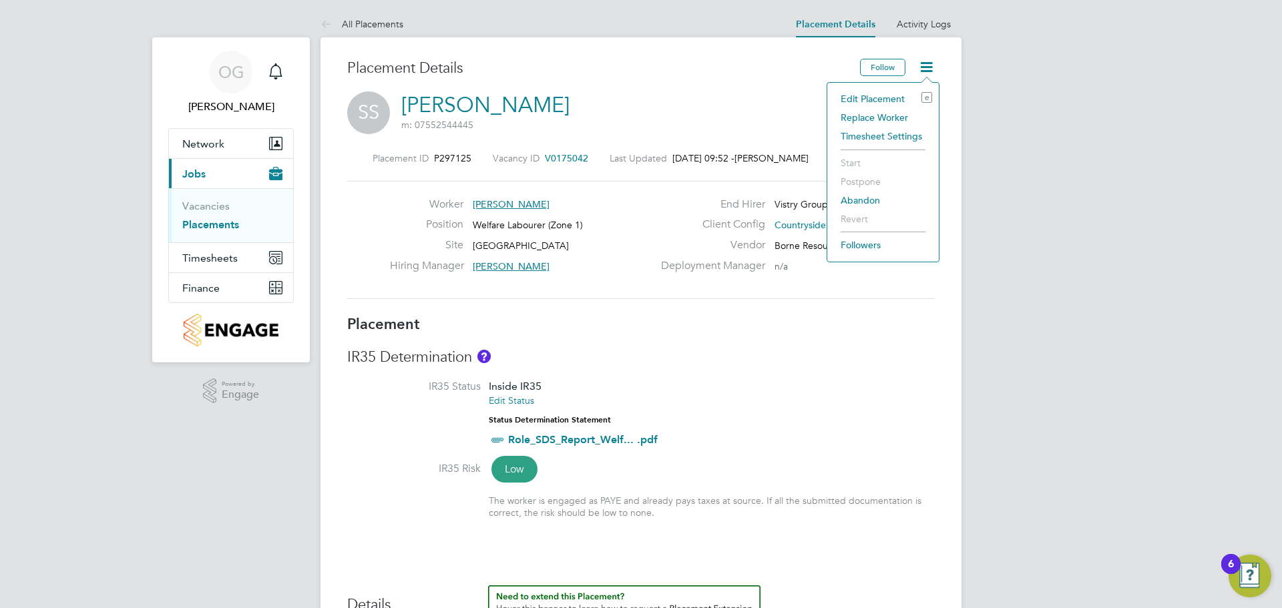
click at [858, 99] on li "Edit Placement e" at bounding box center [883, 98] width 98 height 19
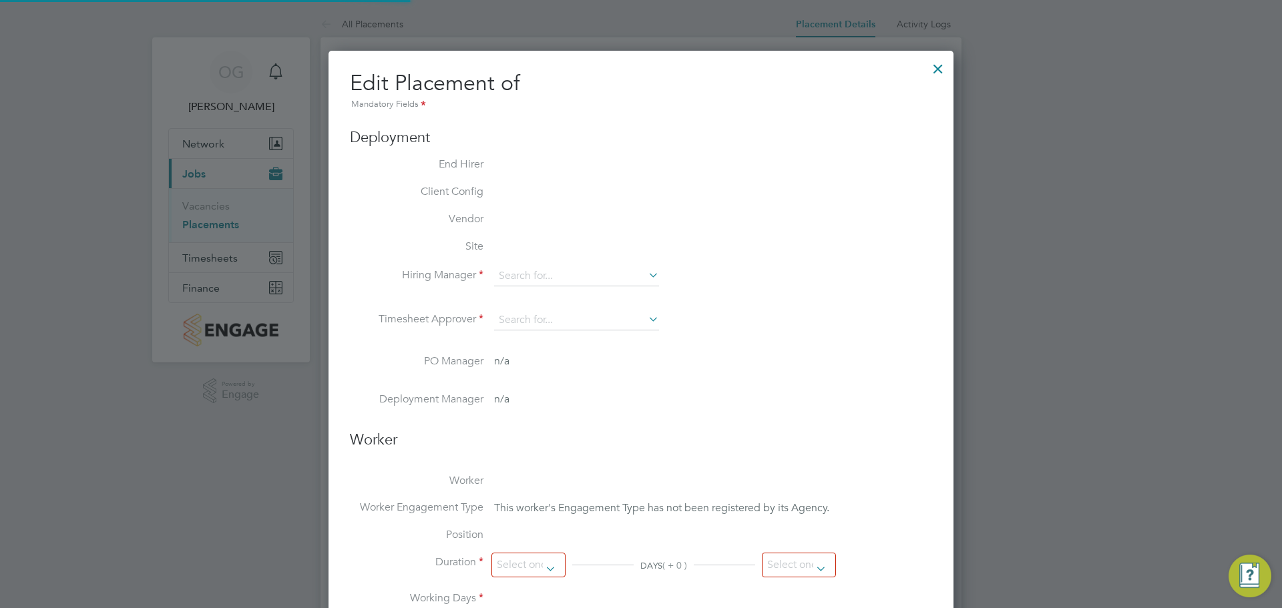
type input "[PERSON_NAME]"
type input "03 Jul 2025"
type input "[DATE]"
type input "08:00"
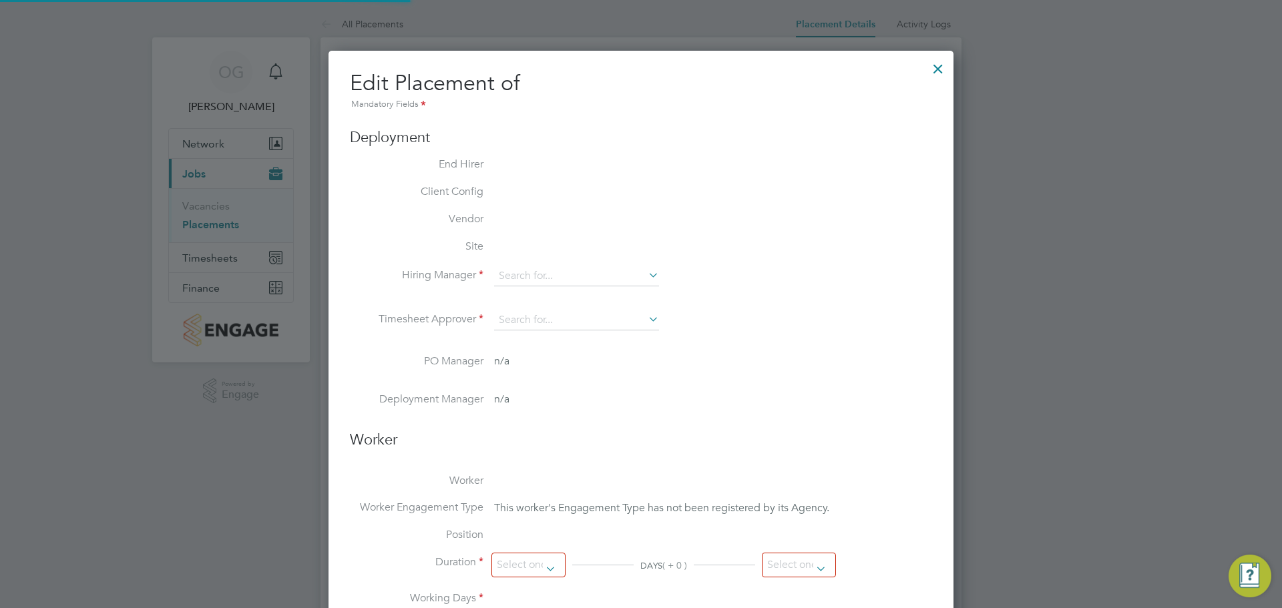
type input "18:00"
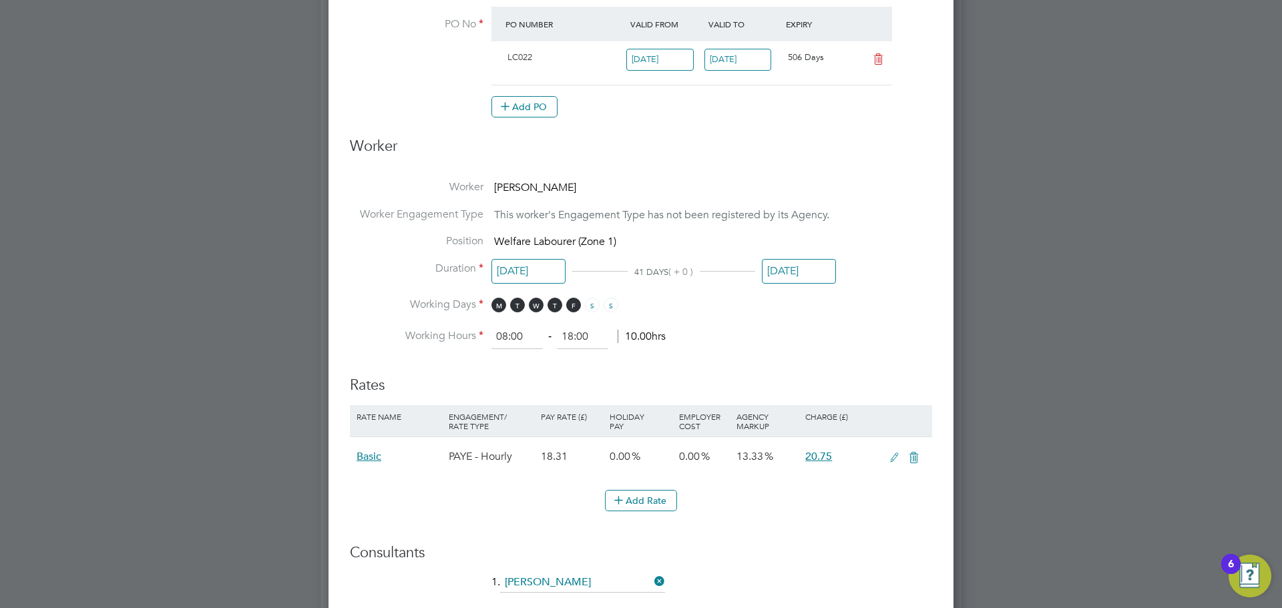
click at [784, 269] on input "[DATE]" at bounding box center [799, 271] width 74 height 25
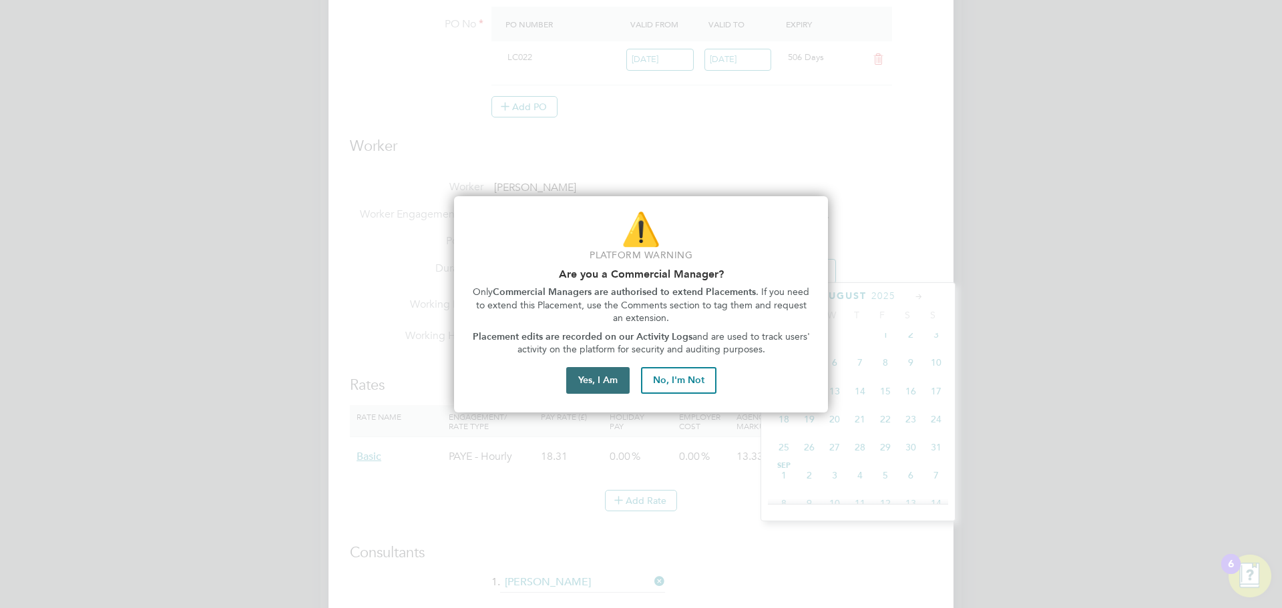
click at [595, 384] on button "Yes, I Am" at bounding box center [597, 380] width 63 height 27
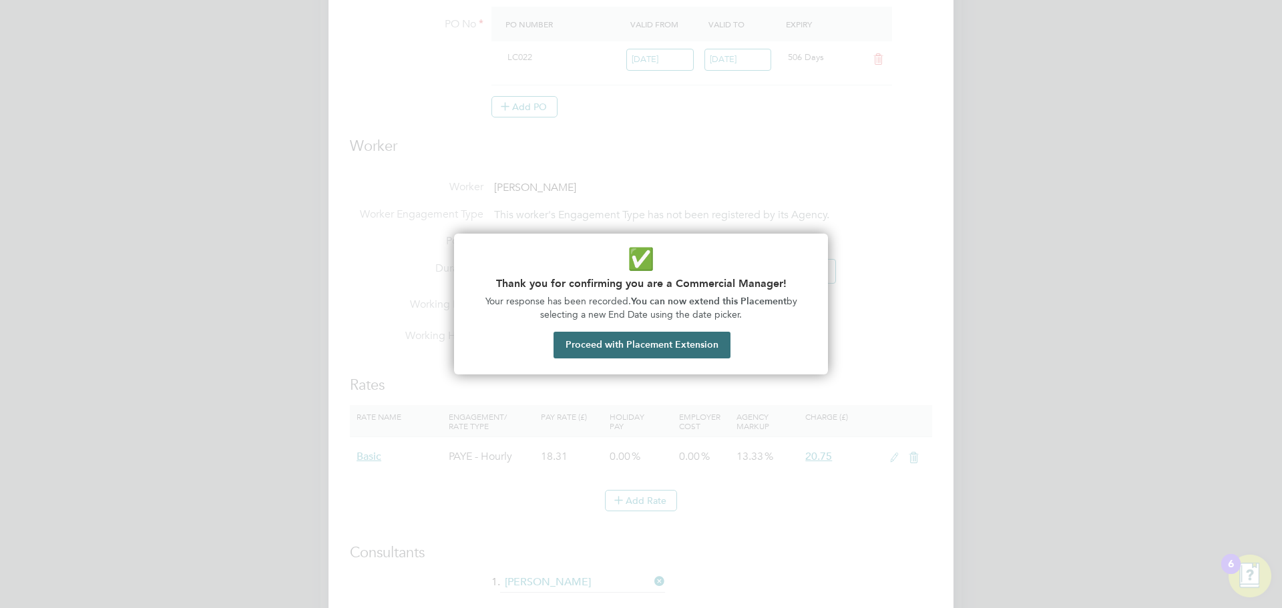
click at [664, 352] on button "Proceed with Placement Extension" at bounding box center [641, 345] width 177 height 27
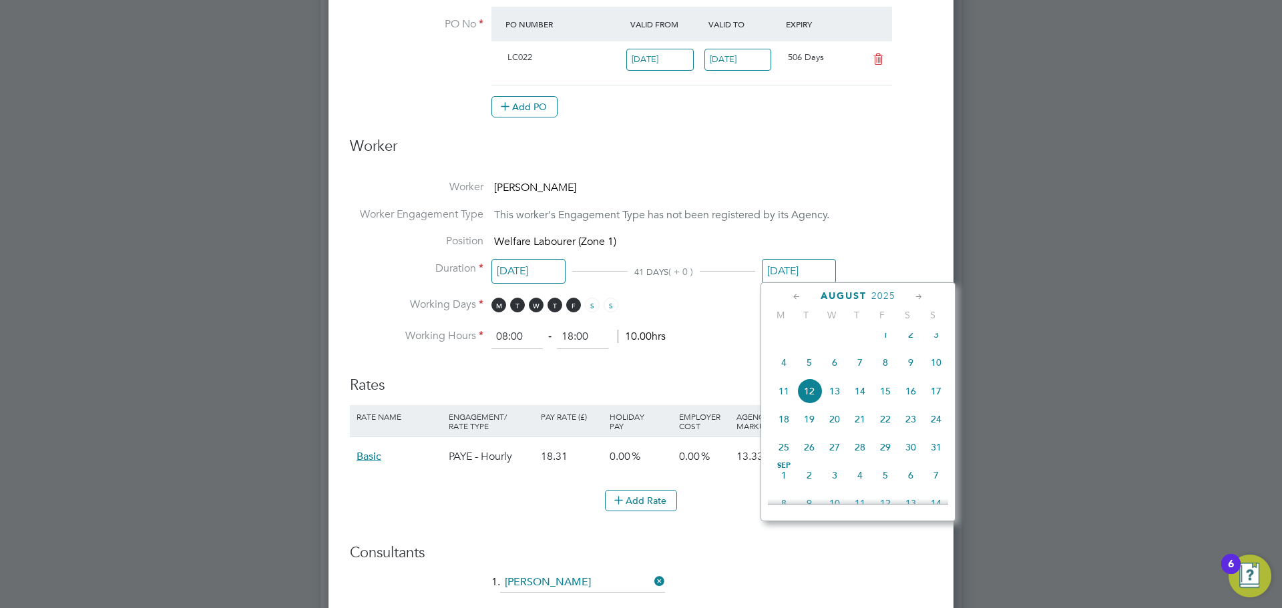
click at [923, 296] on icon at bounding box center [919, 297] width 13 height 15
click at [921, 296] on icon at bounding box center [919, 297] width 13 height 15
click at [915, 298] on icon at bounding box center [919, 297] width 13 height 15
click at [834, 394] on span "12" at bounding box center [834, 380] width 25 height 25
type input "[DATE]"
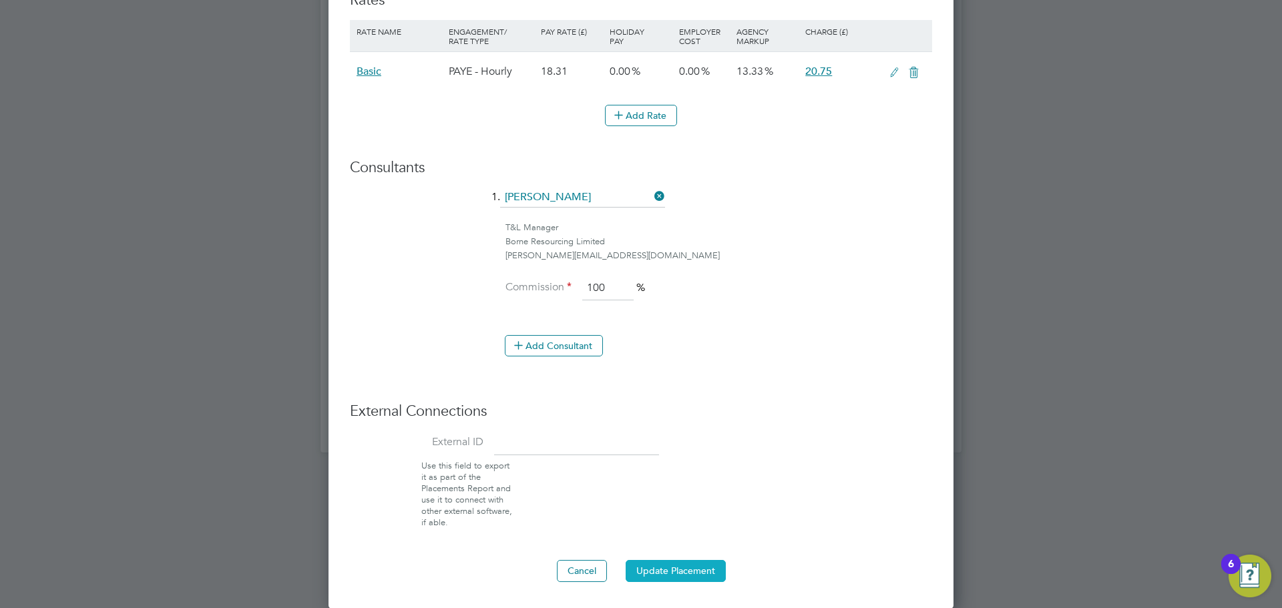
click at [674, 575] on button "Update Placement" at bounding box center [676, 570] width 100 height 21
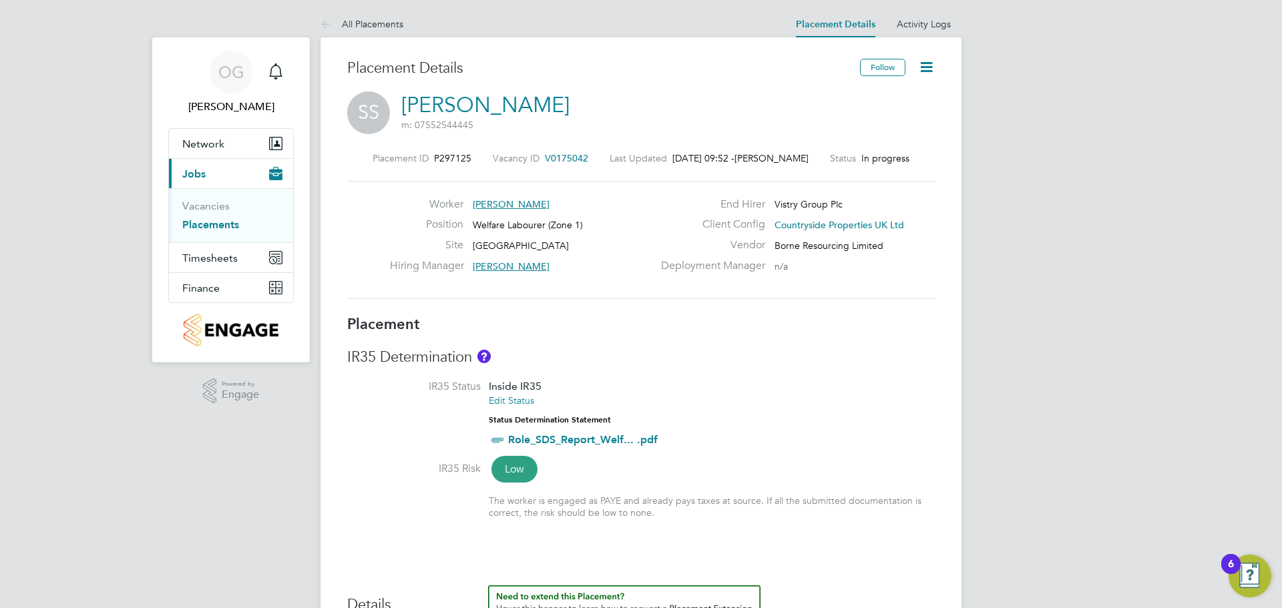
click at [921, 65] on icon at bounding box center [926, 67] width 17 height 17
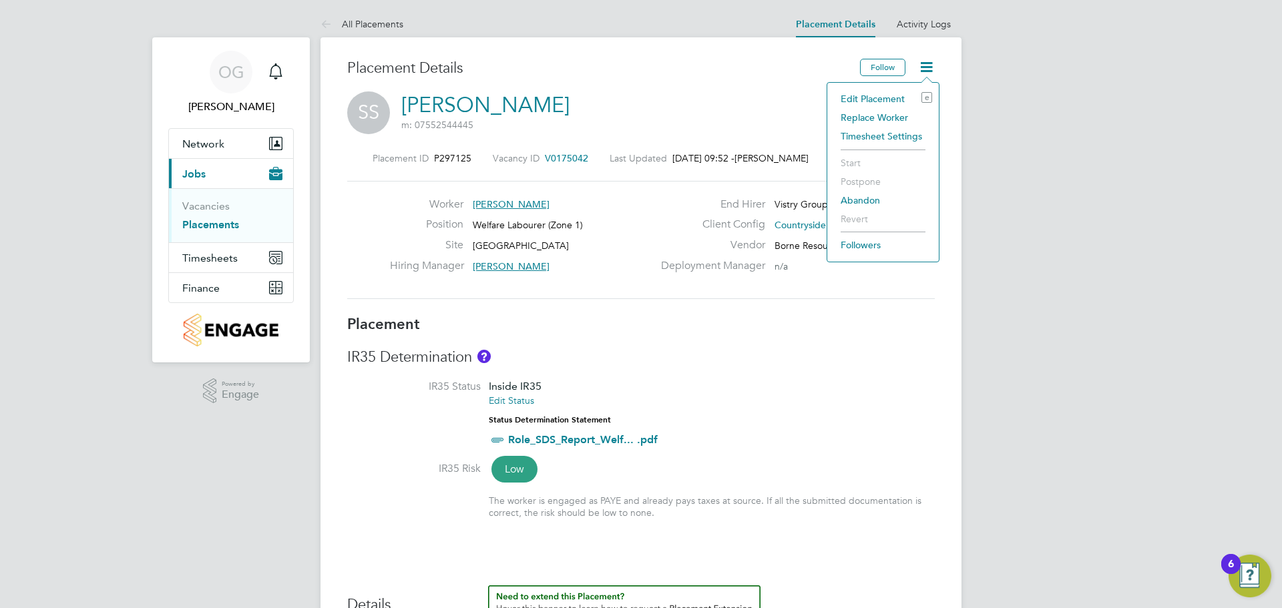
click at [869, 97] on li "Edit Placement e" at bounding box center [883, 98] width 98 height 19
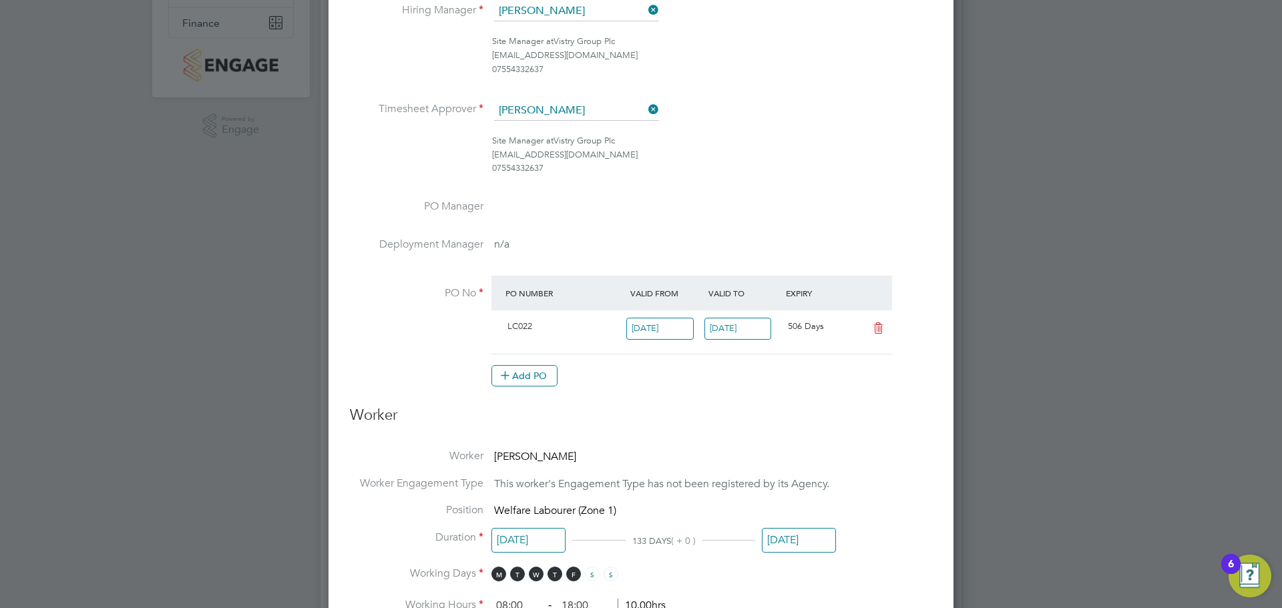
scroll to position [467, 0]
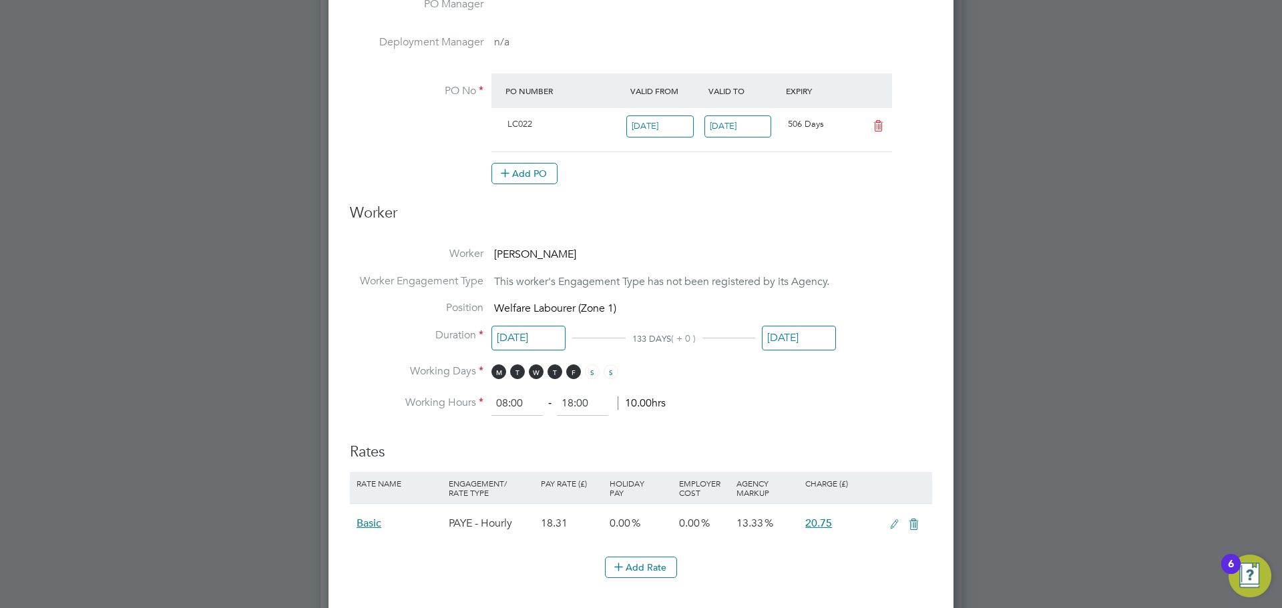
click at [795, 334] on input "[DATE]" at bounding box center [799, 338] width 74 height 25
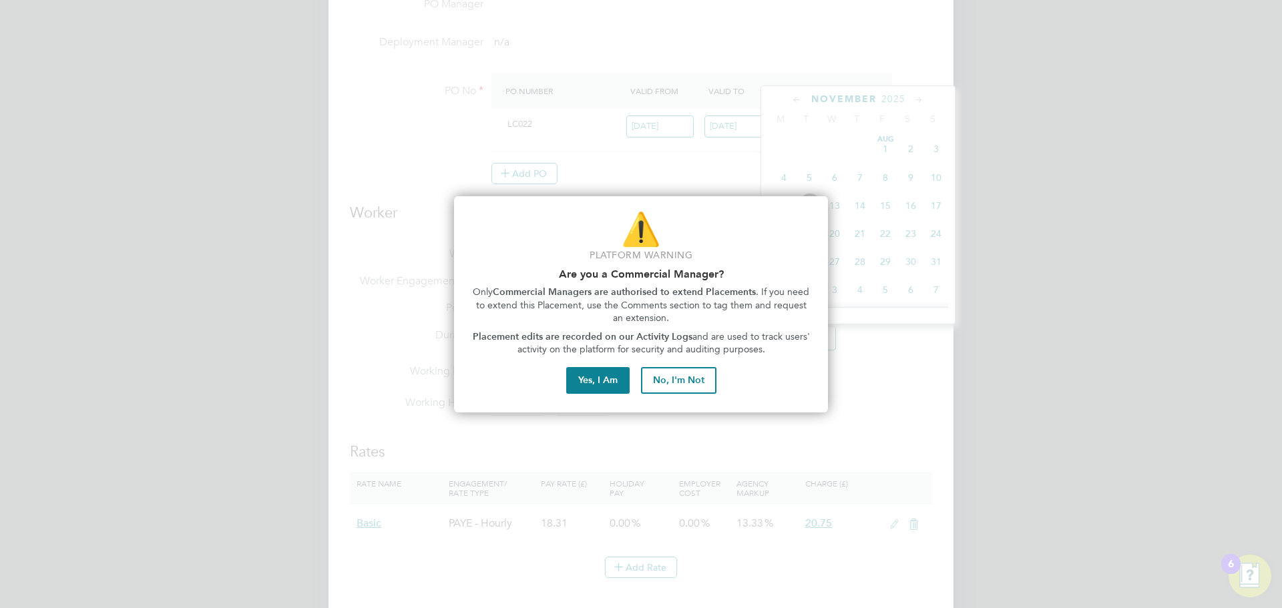
scroll to position [433, 0]
click at [600, 377] on button "Yes, I Am" at bounding box center [597, 380] width 63 height 27
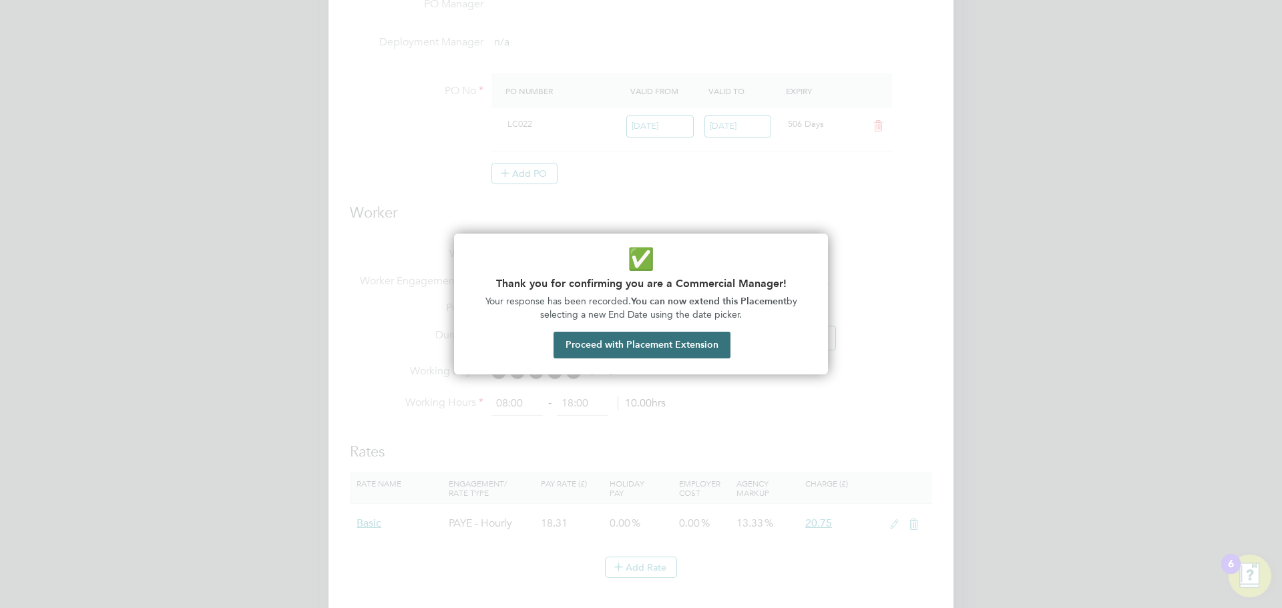
click at [611, 349] on button "Proceed with Placement Extension" at bounding box center [641, 345] width 177 height 27
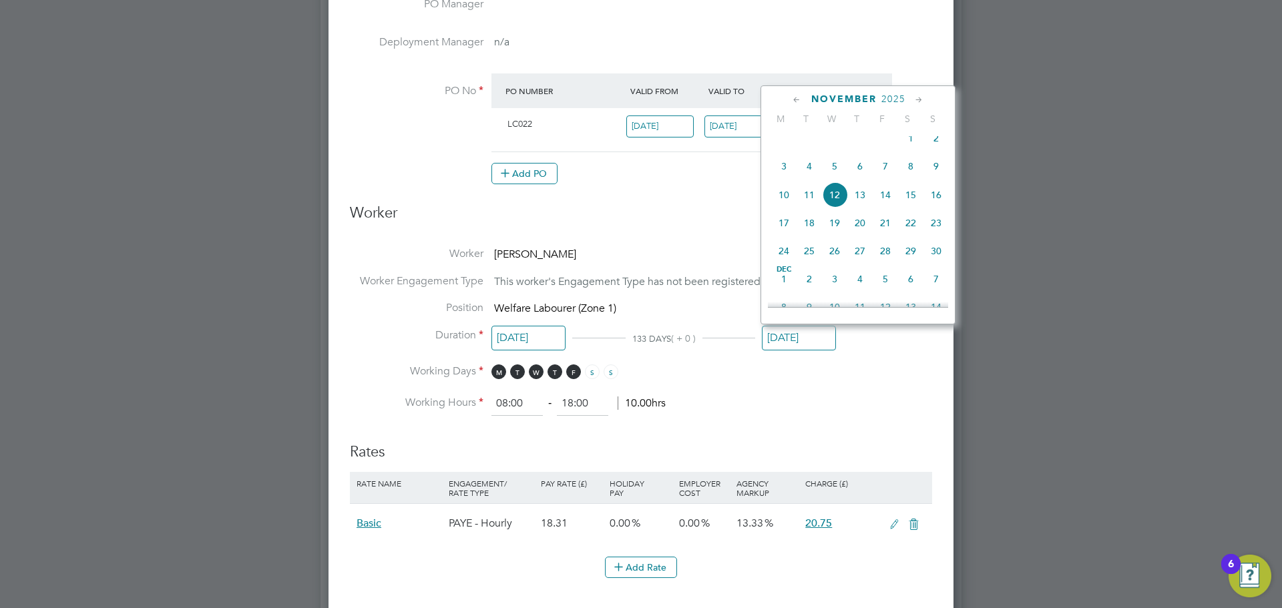
click at [795, 101] on icon at bounding box center [796, 100] width 13 height 15
click at [792, 100] on icon at bounding box center [796, 100] width 13 height 15
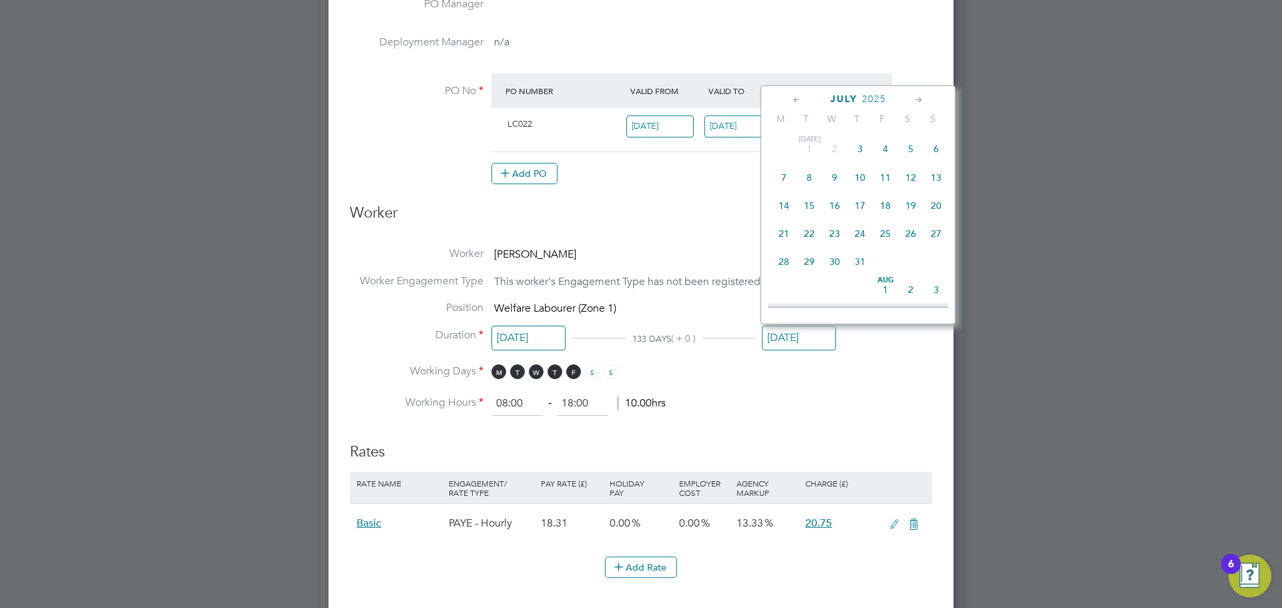
click at [919, 100] on icon at bounding box center [919, 100] width 13 height 15
click at [885, 236] on span "22" at bounding box center [885, 230] width 25 height 25
type input "[DATE]"
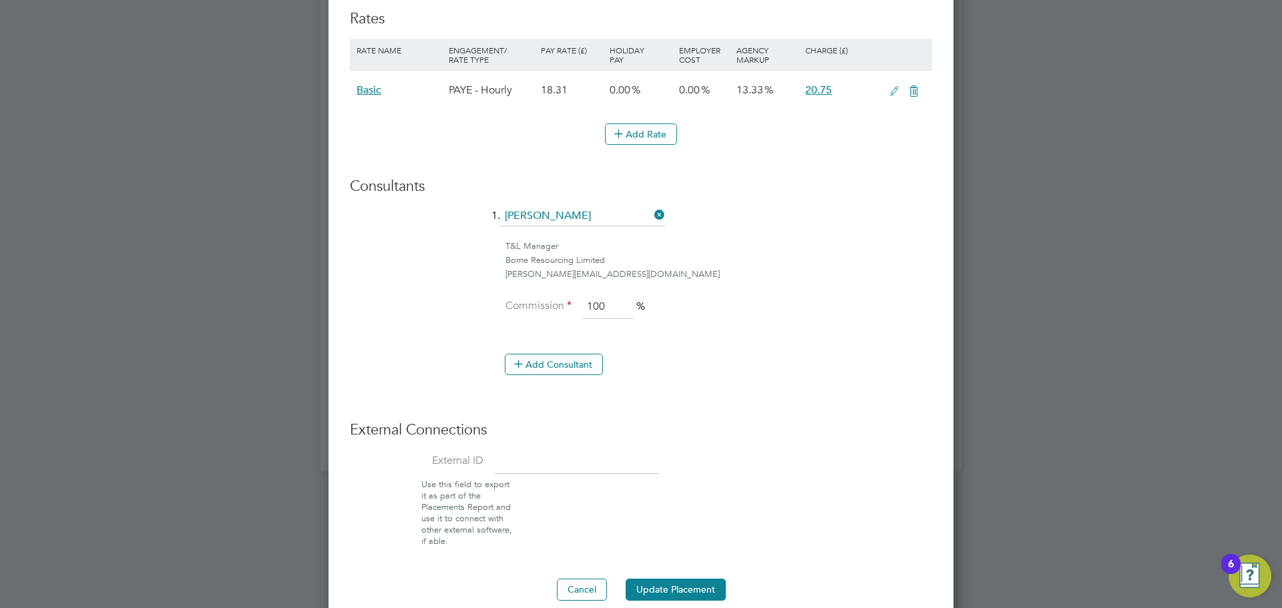
scroll to position [919, 0]
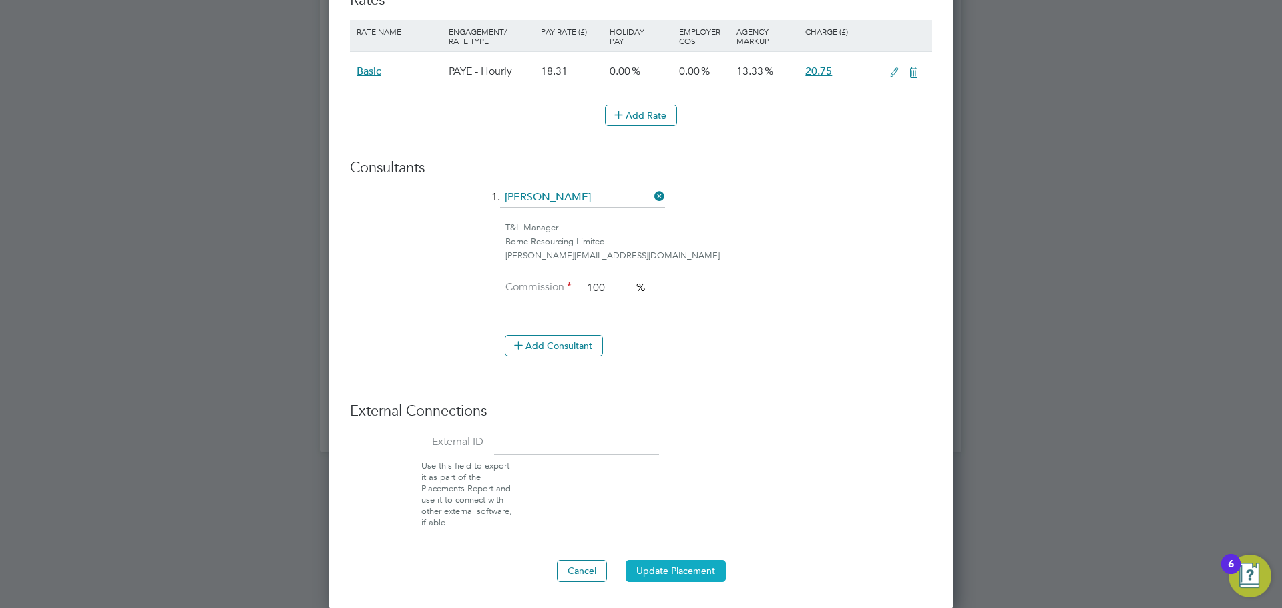
click at [670, 568] on button "Update Placement" at bounding box center [676, 570] width 100 height 21
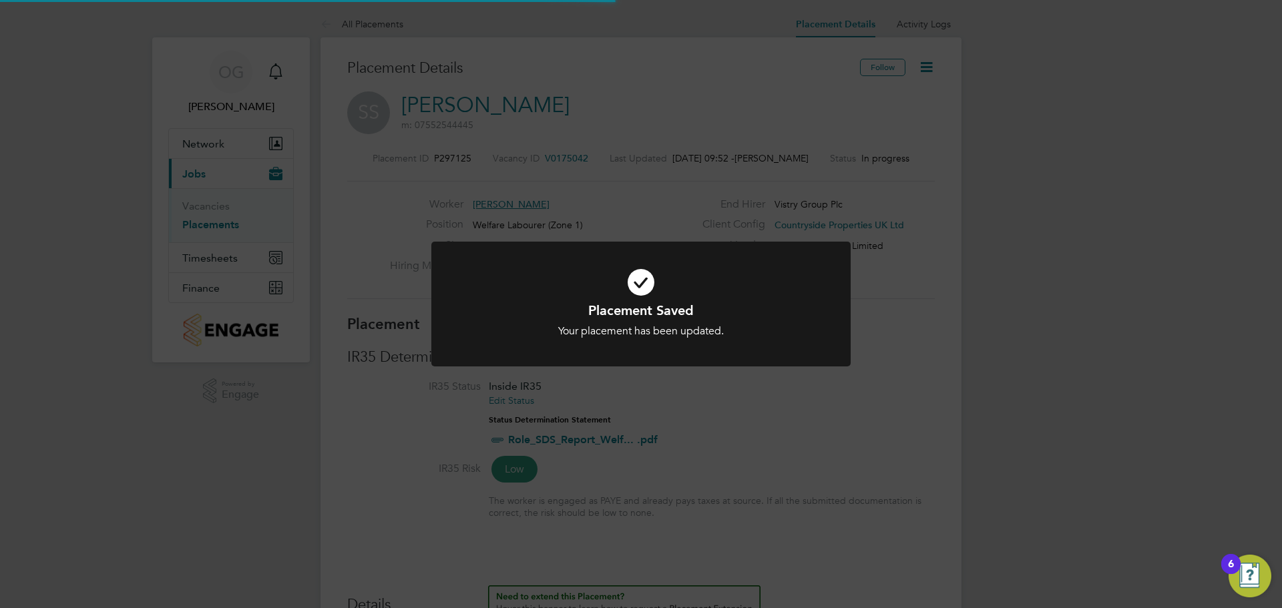
scroll to position [39, 117]
